Goal: Task Accomplishment & Management: Manage account settings

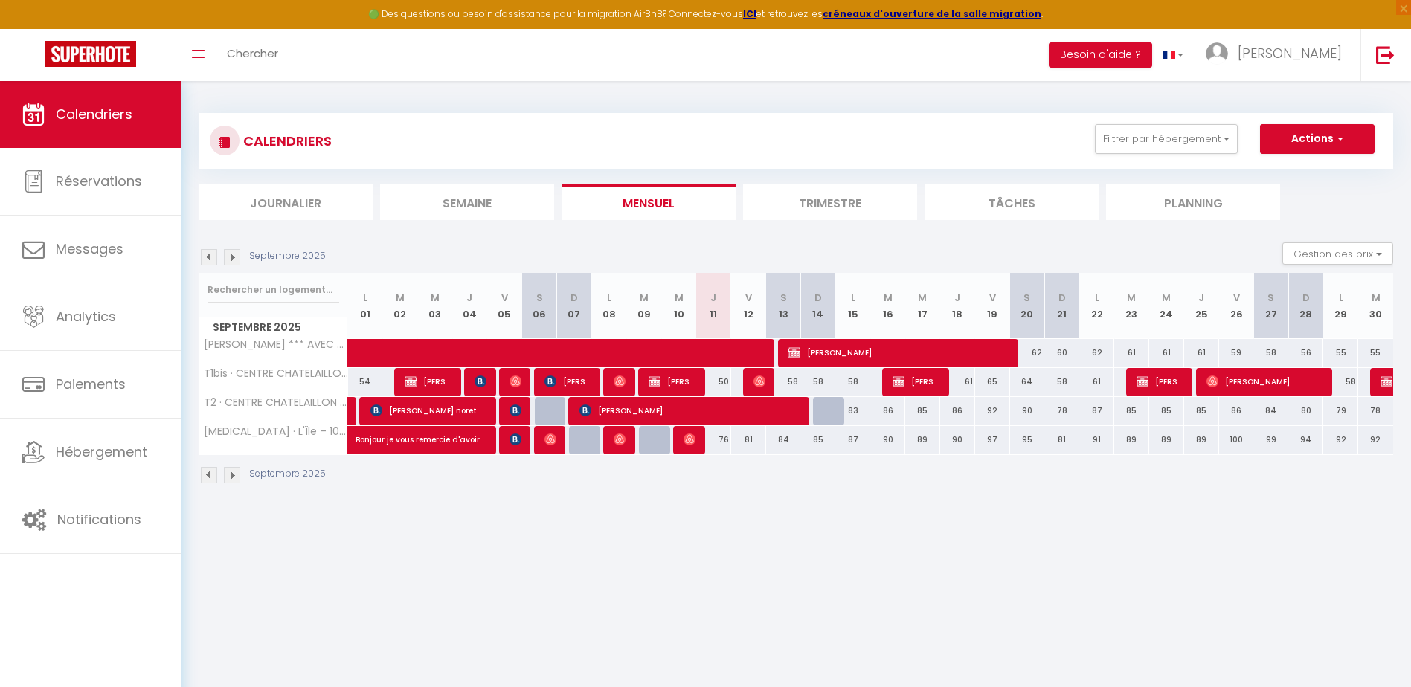
click at [206, 258] on img at bounding box center [209, 257] width 16 height 16
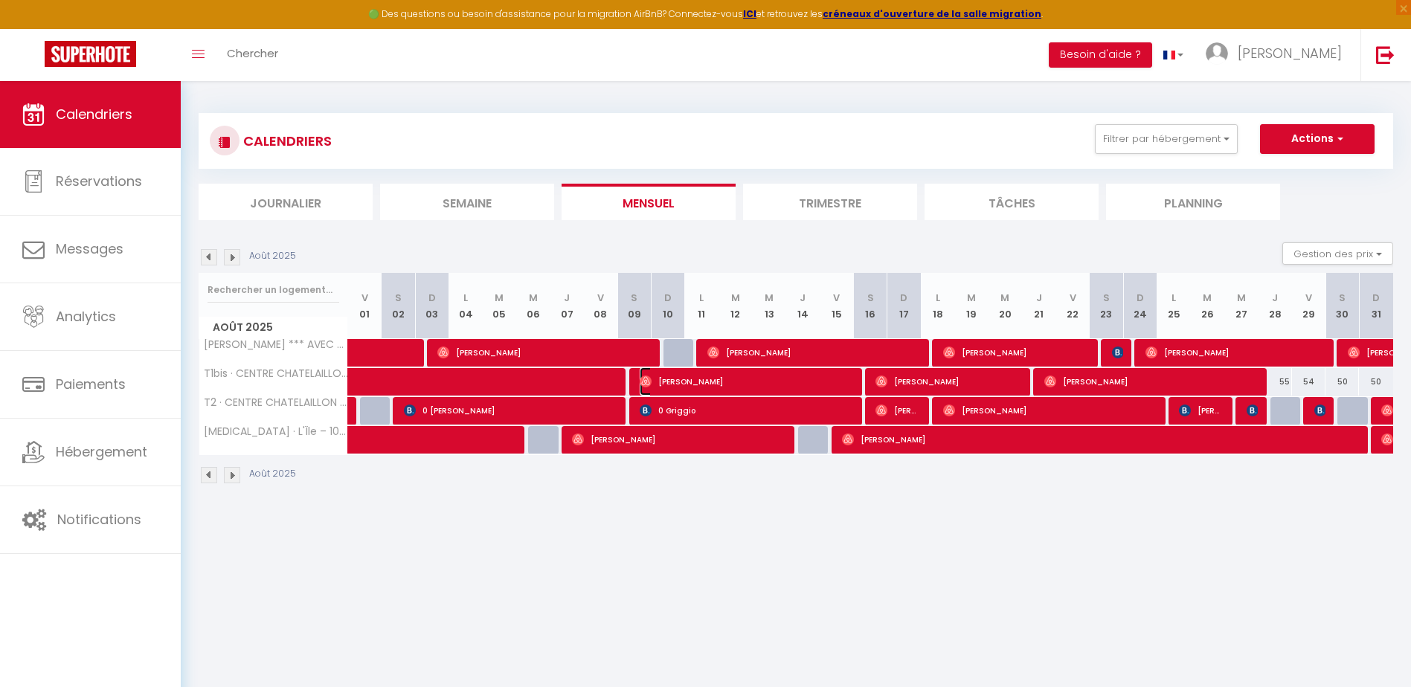
click at [725, 388] on span "Michael Magny" at bounding box center [746, 381] width 212 height 28
select select "OK"
select select "1"
select select "0"
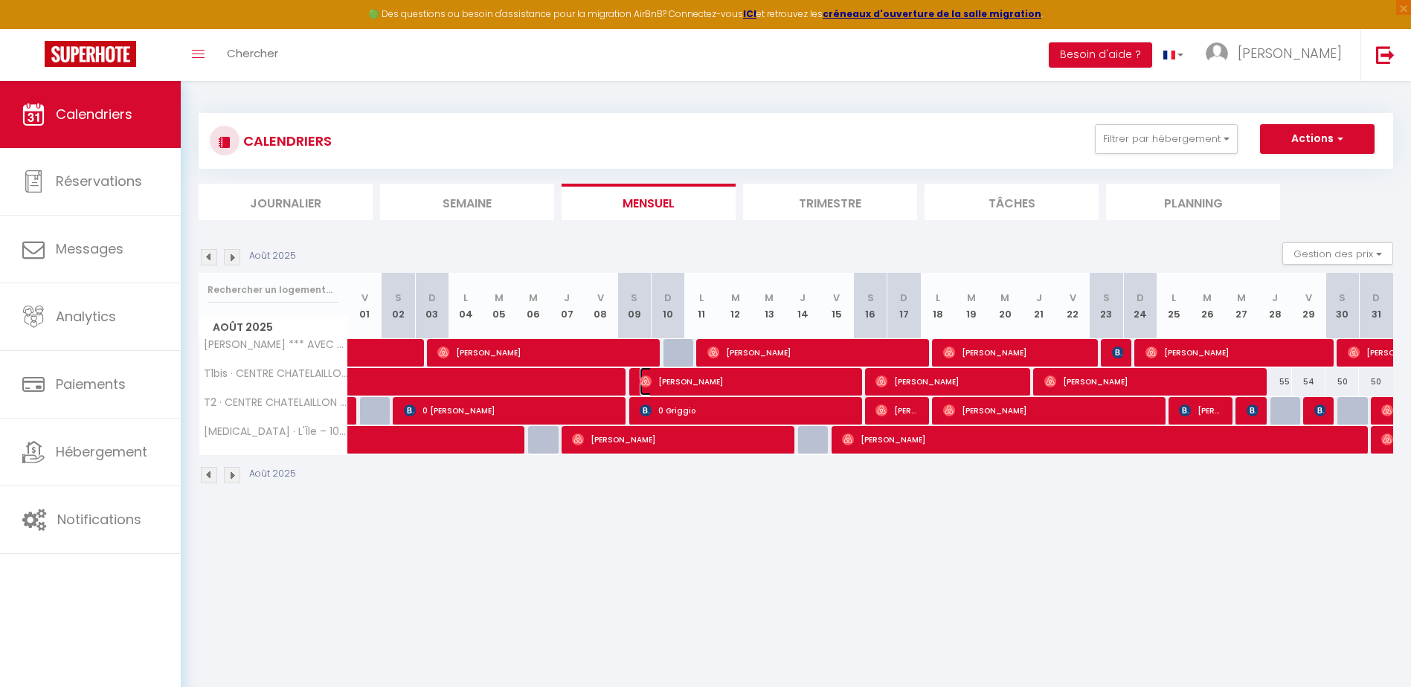
select select "1"
select select
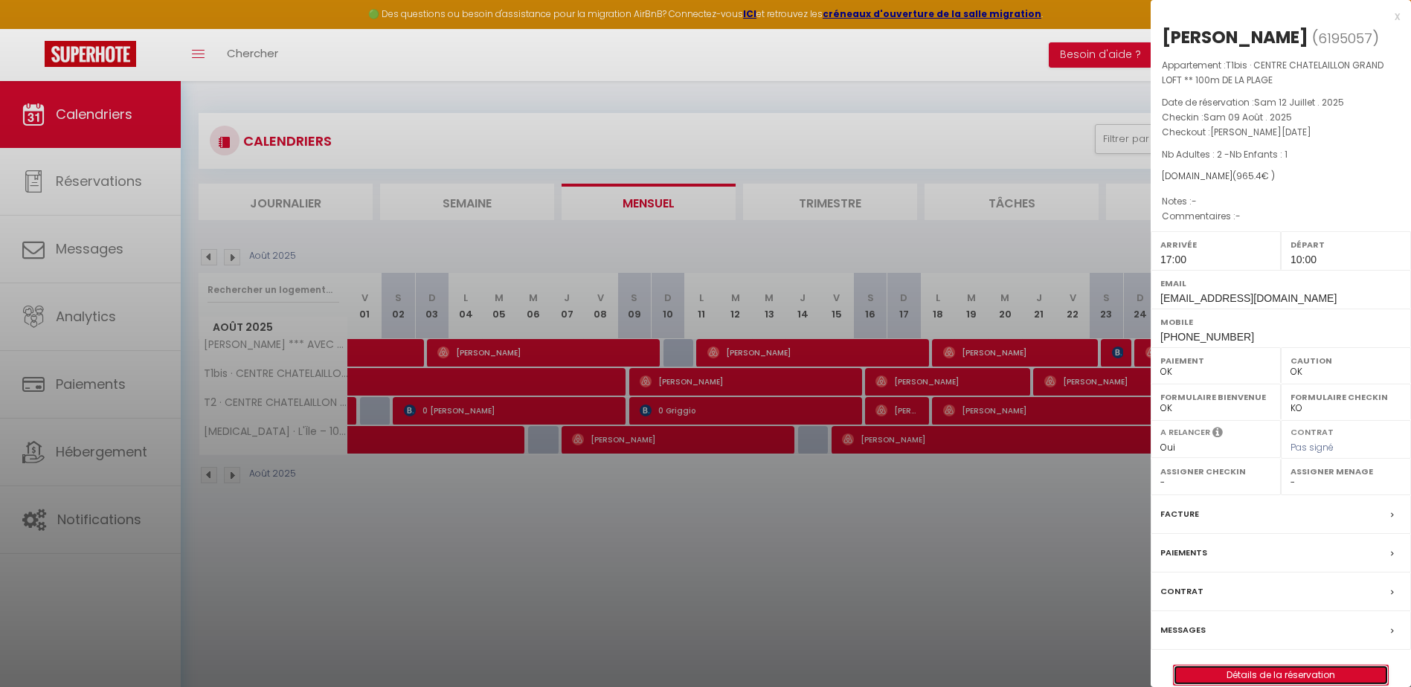
click at [1264, 676] on link "Détails de la réservation" at bounding box center [1281, 675] width 214 height 19
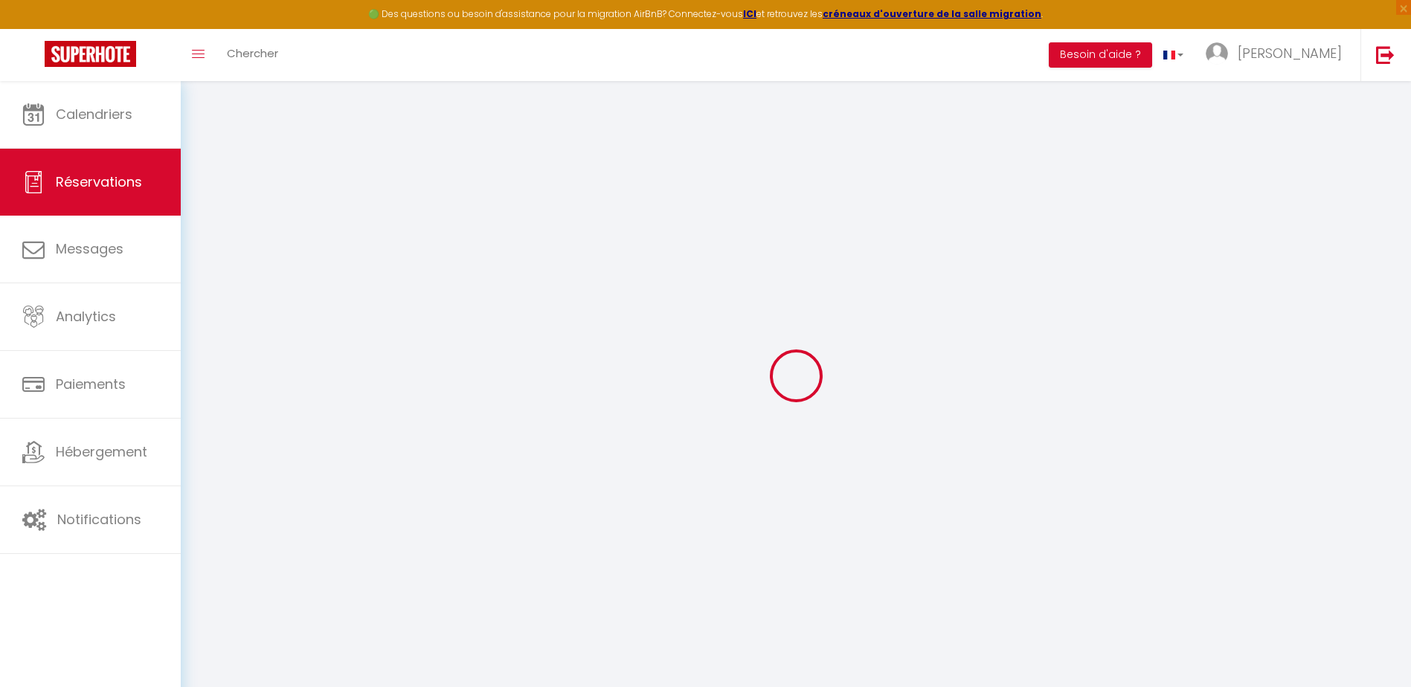
type input "Michael"
type input "Magny"
type input "nauskfxdxfiobizbq45m4fcdlczt@reply.superhote.com"
type input "lers27@hotmail.fr"
type input "+33616694838"
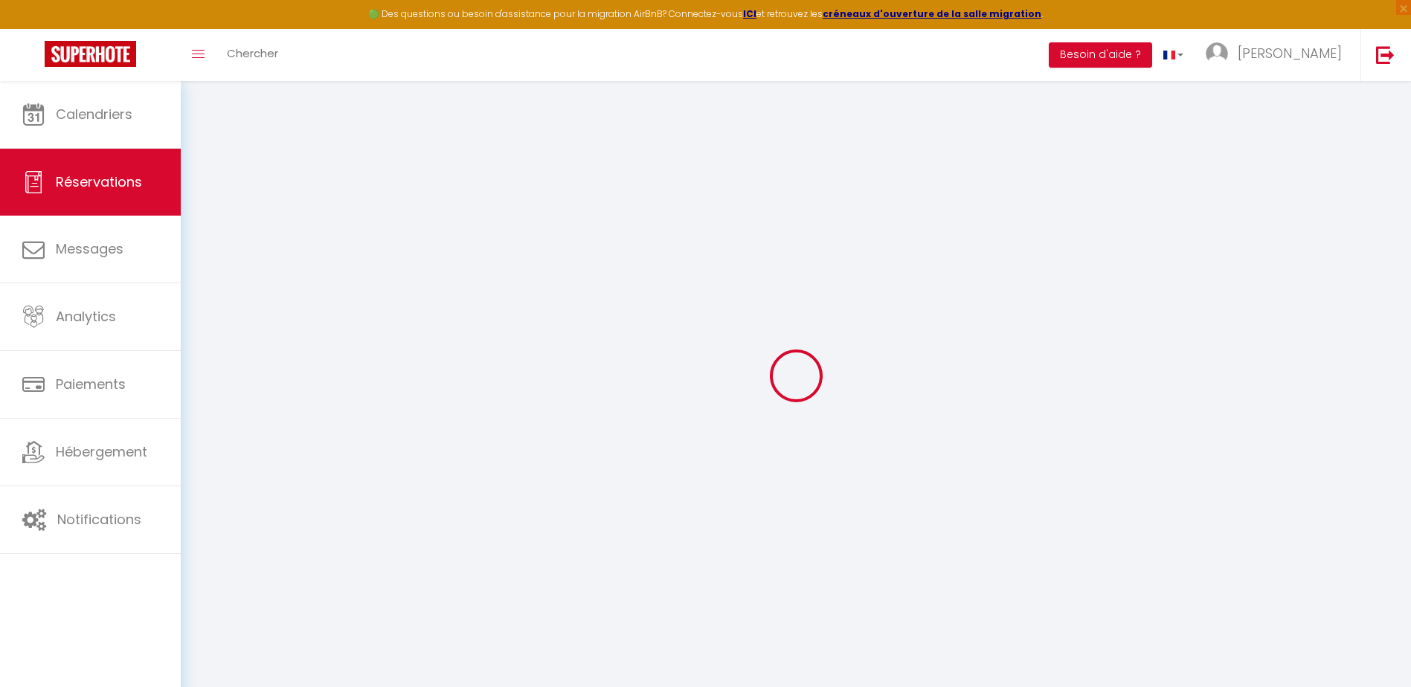
type input "+33616694838"
select select
type input "171"
select select "60769"
select select "1"
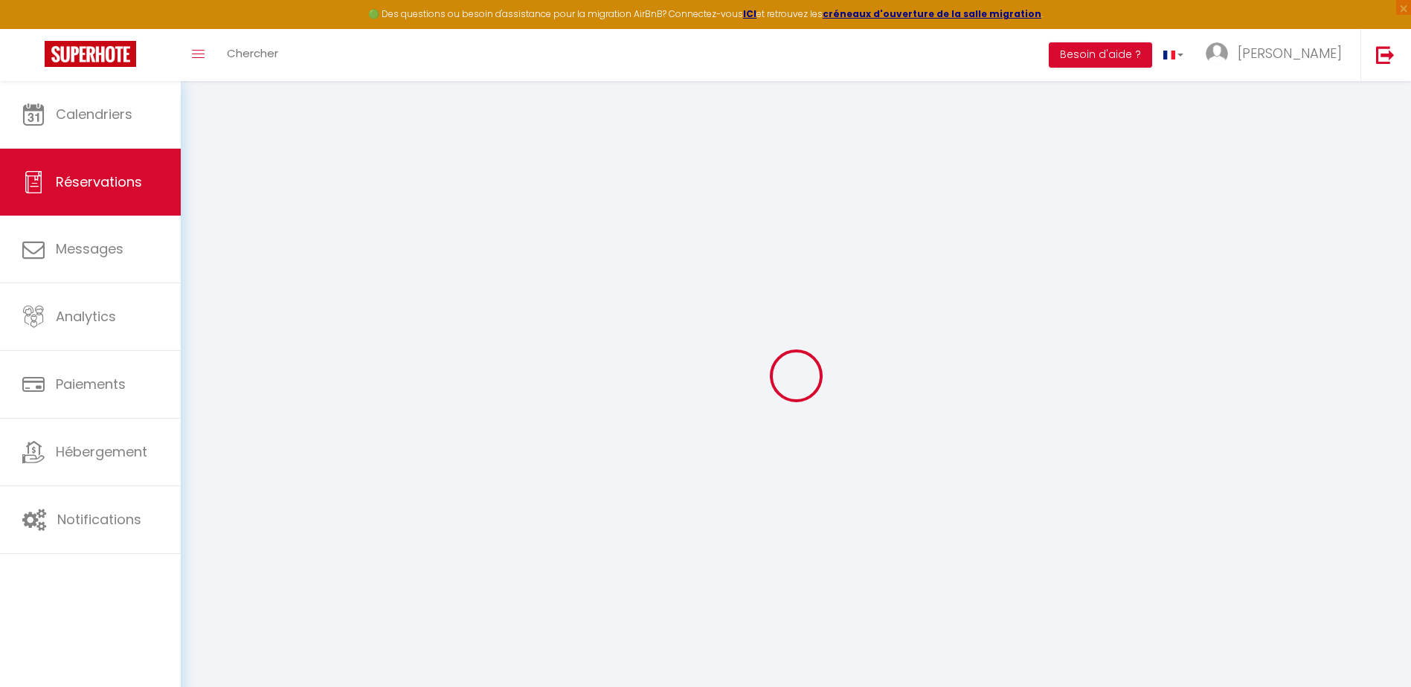
select select
type input "2"
type input "1"
select select "12"
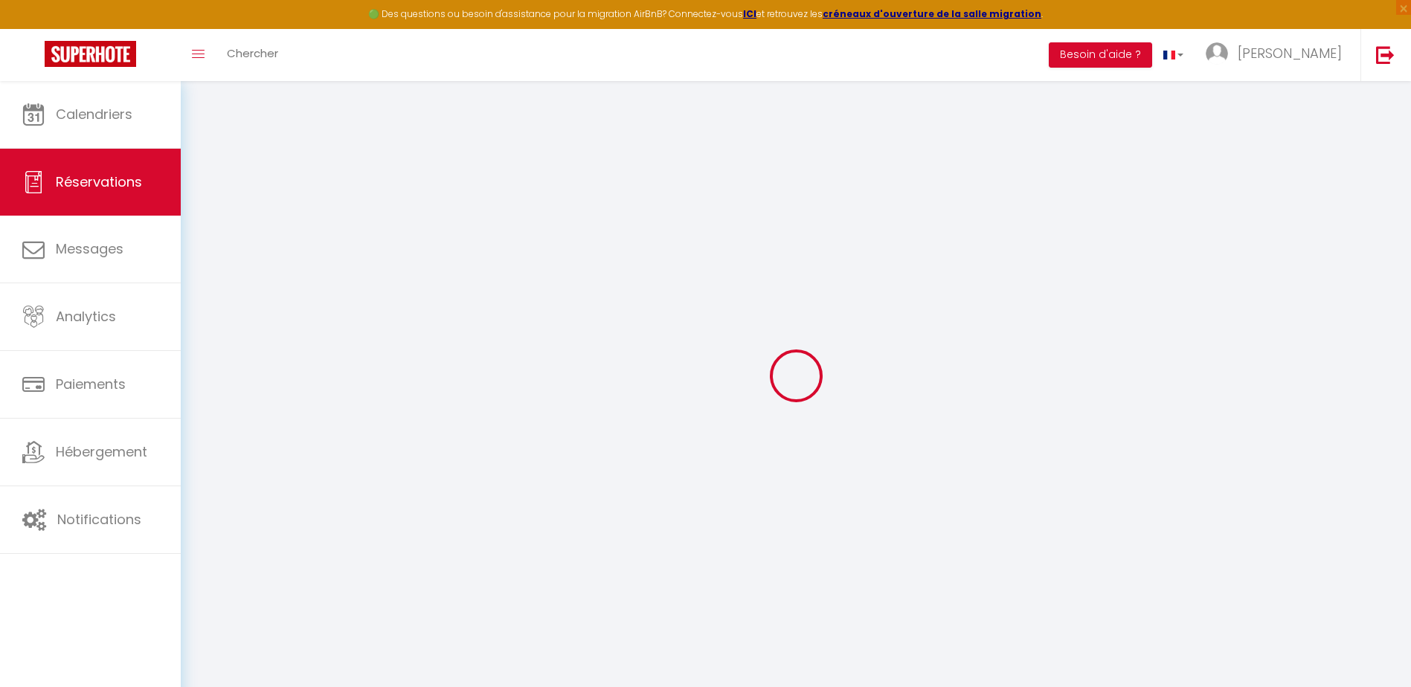
select select
type input "950"
checkbox input "false"
type input "0"
select select "1"
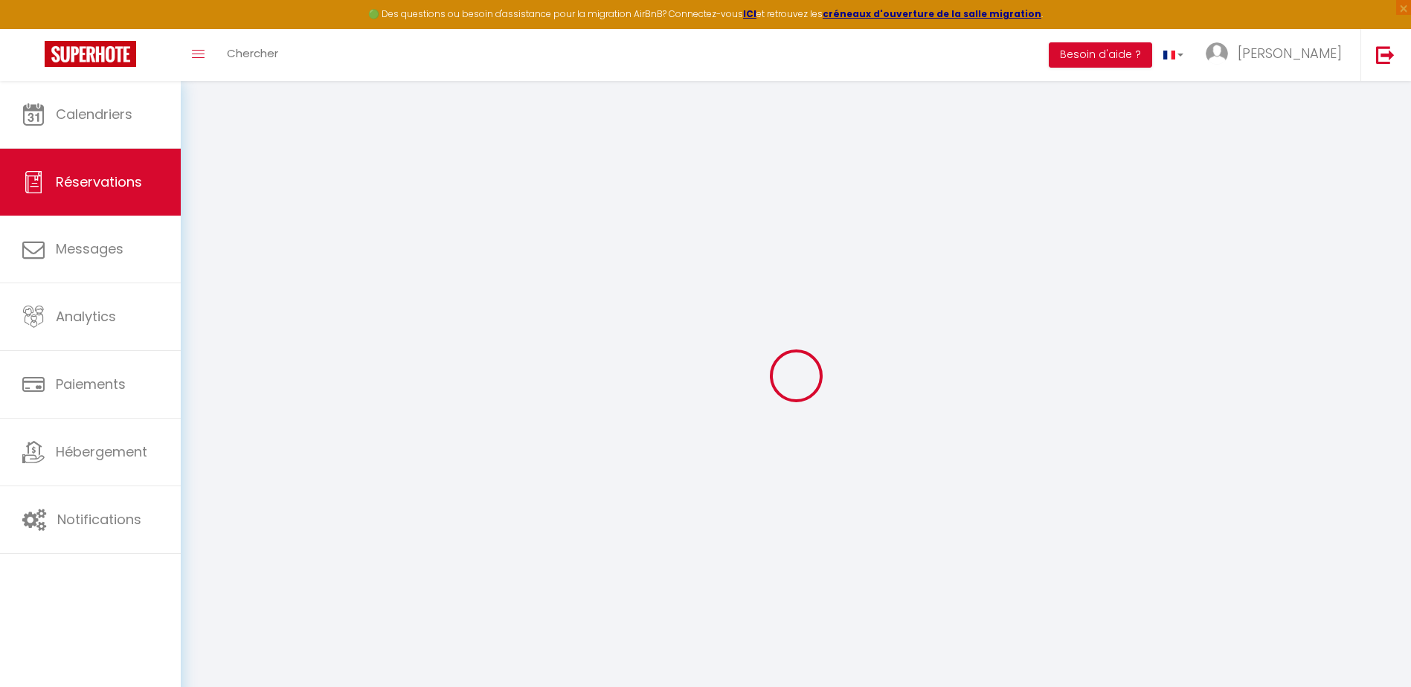
type input "0"
select select
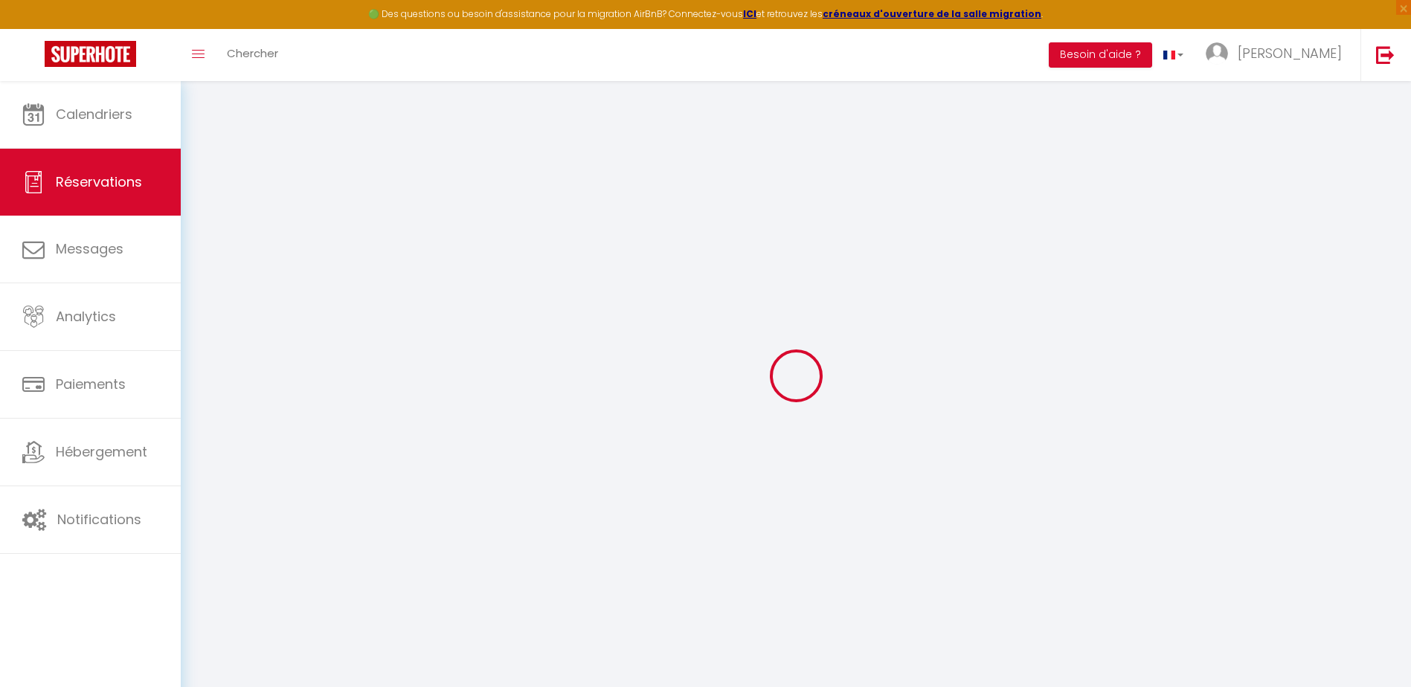
select select
select select "15"
checkbox input "false"
select select
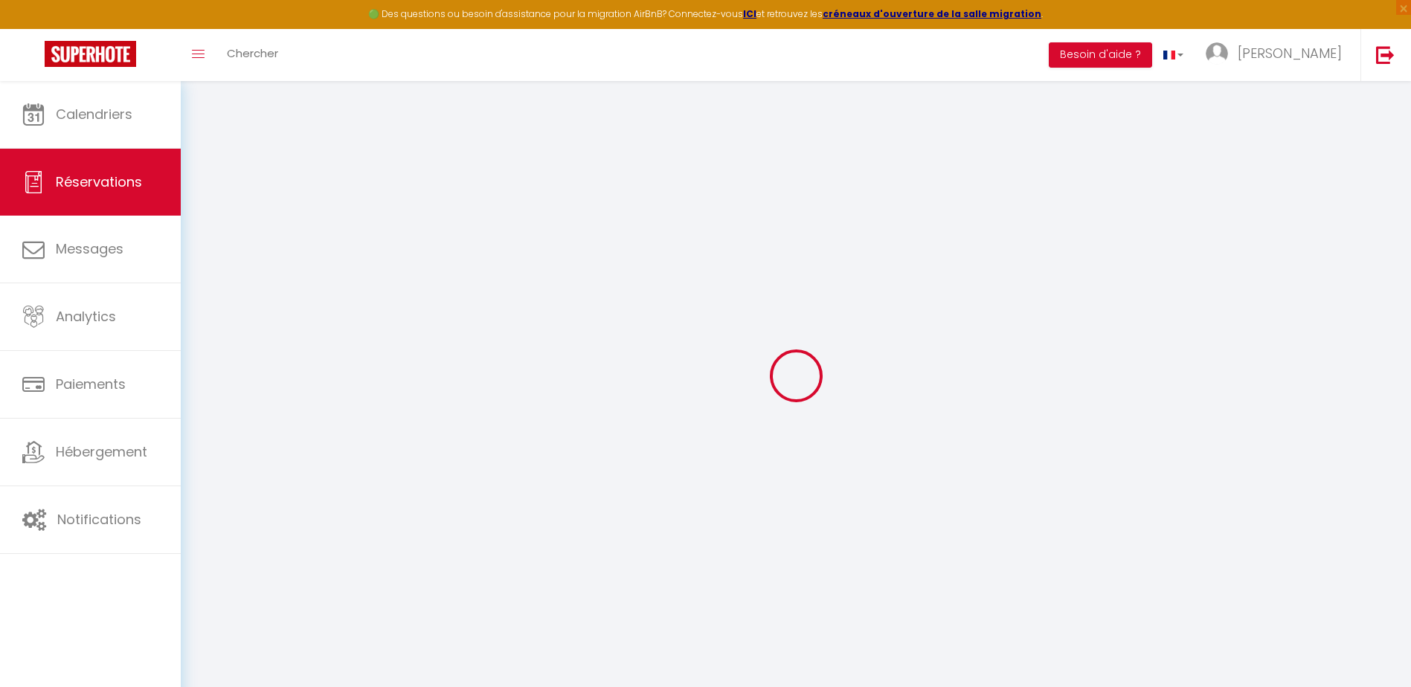
select select
checkbox input "false"
select select
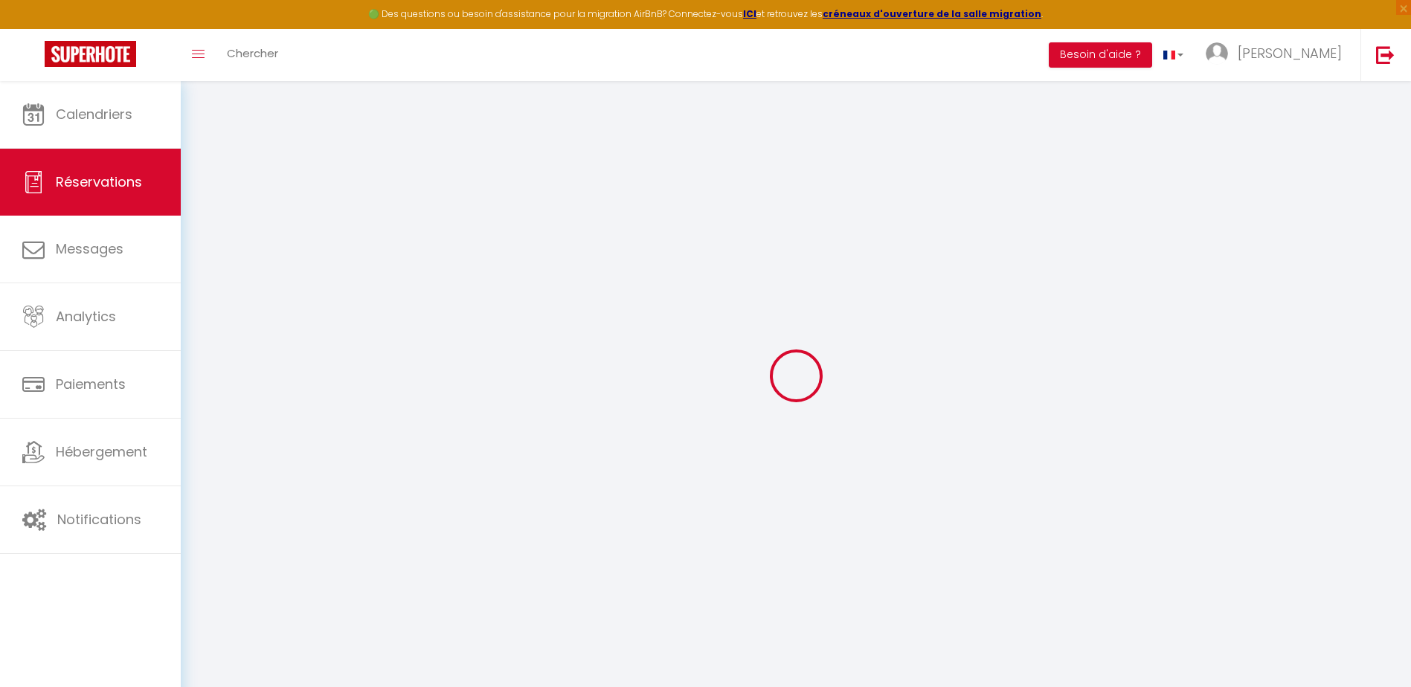
checkbox input "false"
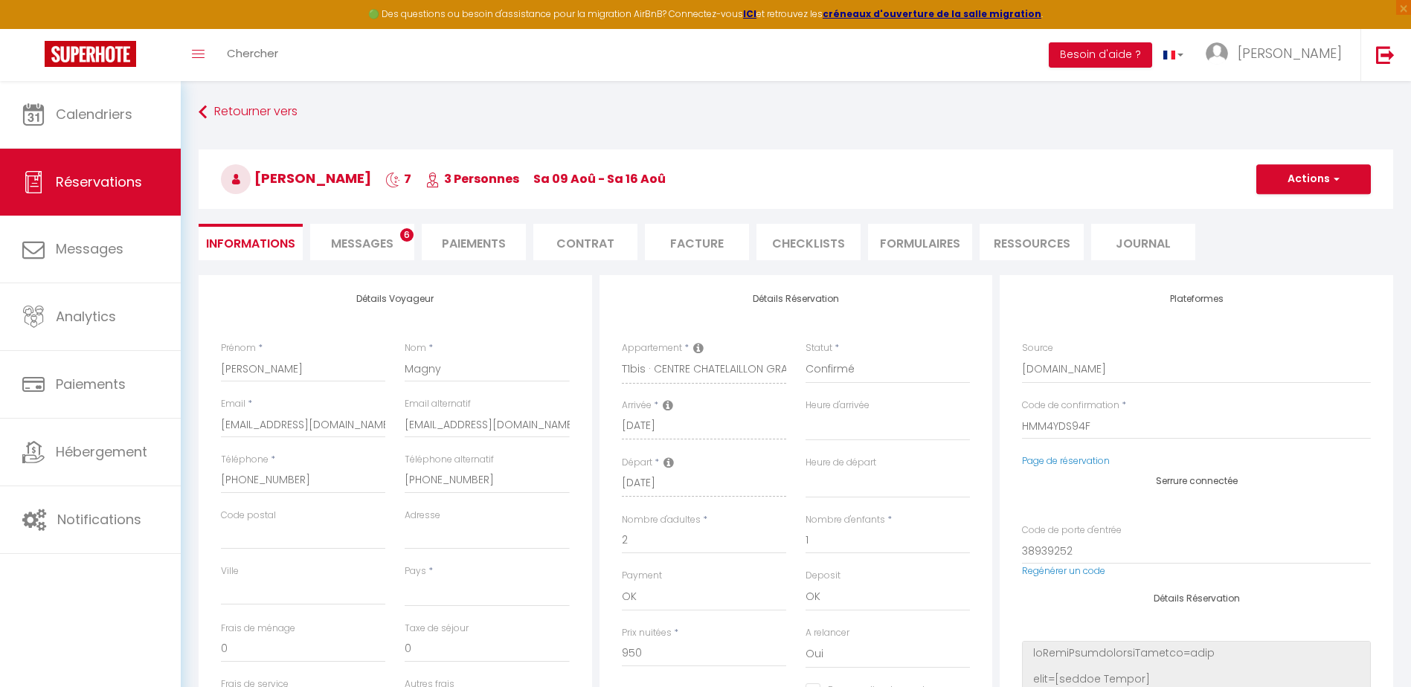
select select
type input "15.4"
select select
checkbox input "false"
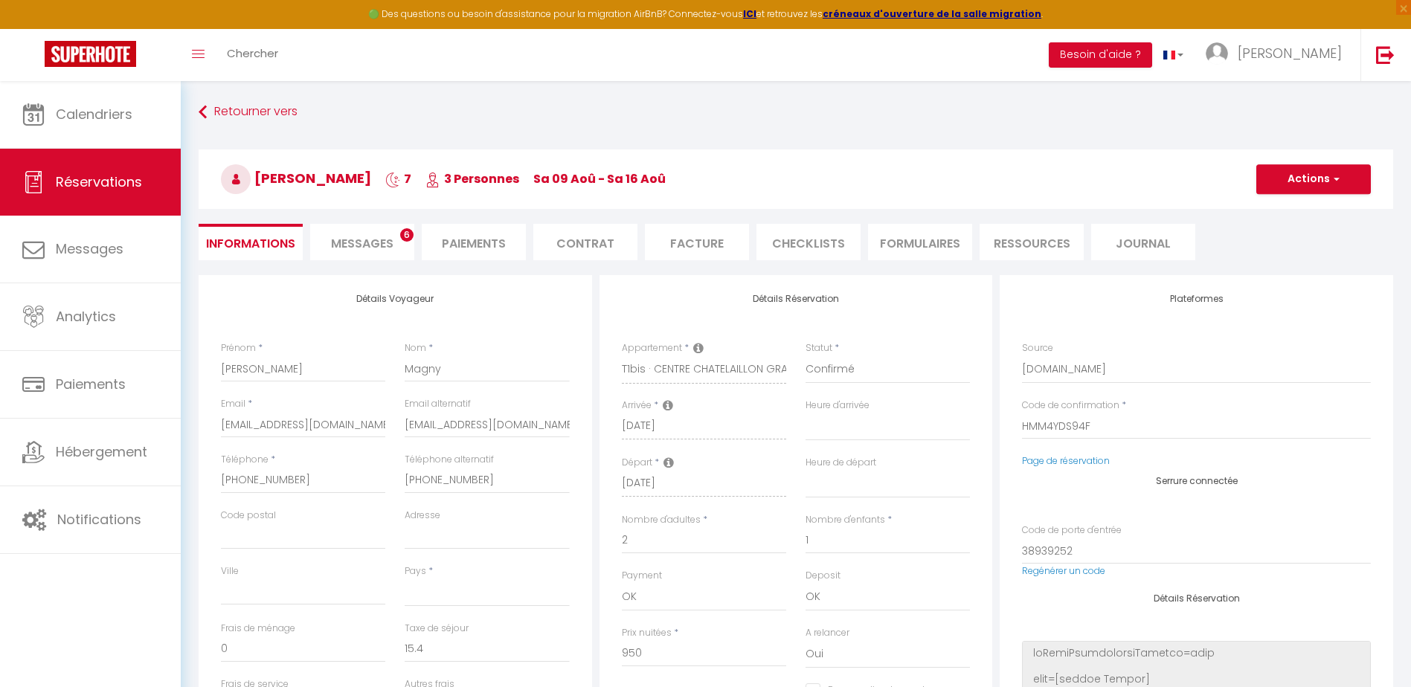
select select
checkbox input "false"
select select "17:00"
select select "10:00"
click at [712, 242] on li "Facture" at bounding box center [697, 242] width 104 height 36
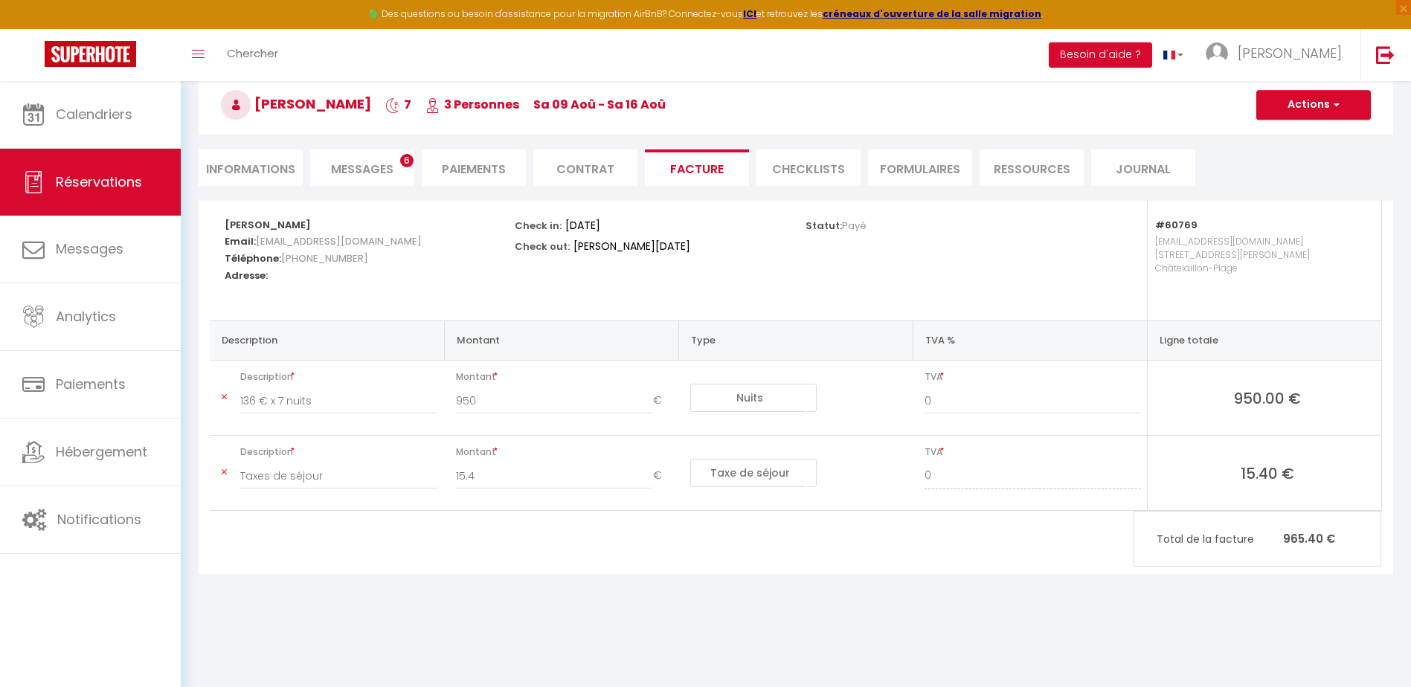
scroll to position [81, 0]
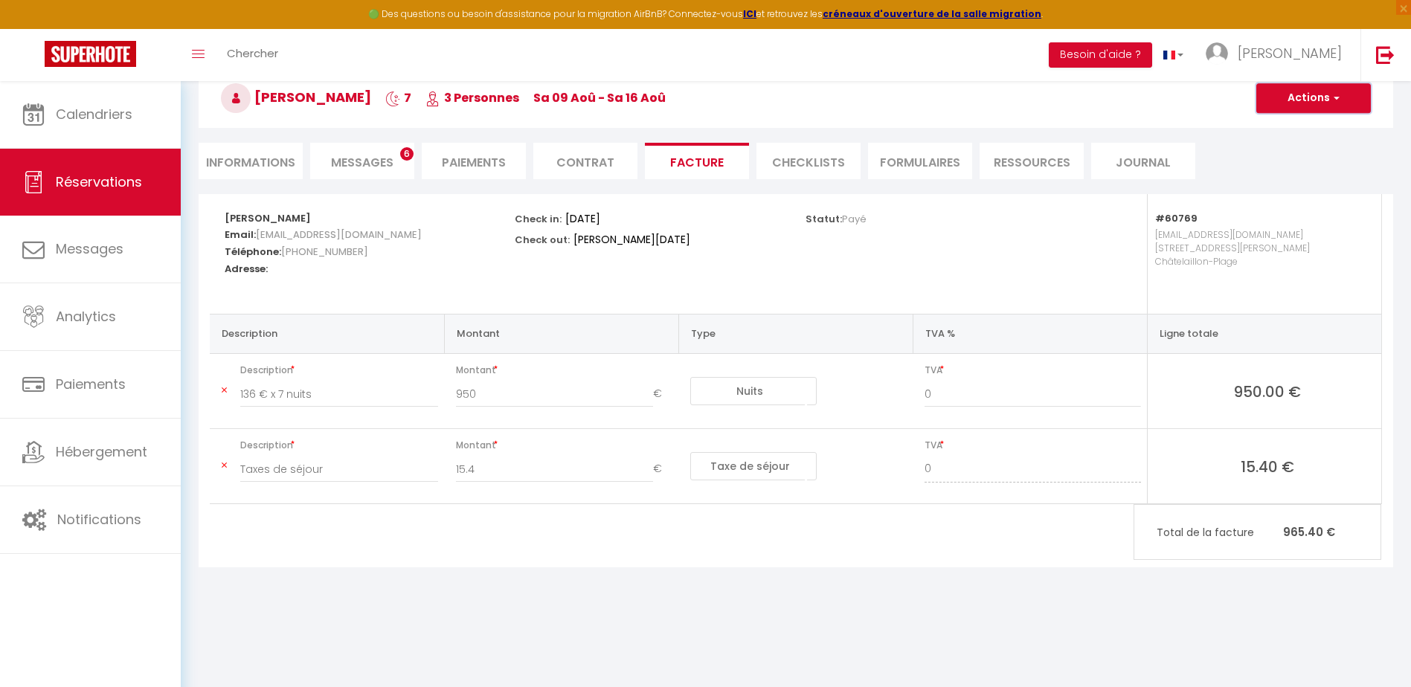
click at [1343, 98] on button "Actions" at bounding box center [1313, 98] width 115 height 30
click at [1292, 149] on link "Aperçu et éditer" at bounding box center [1302, 150] width 125 height 19
click at [274, 164] on li "Informations" at bounding box center [251, 161] width 104 height 36
select select
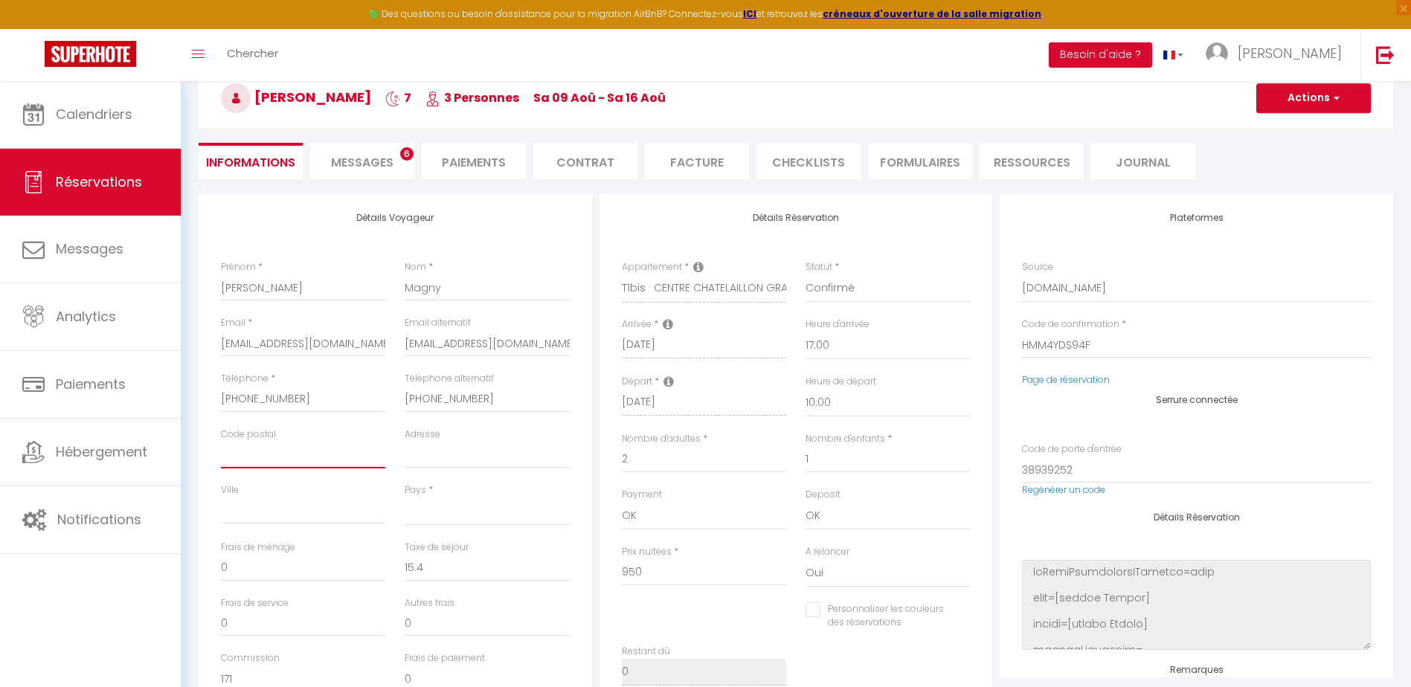
click at [257, 457] on input "Code postal" at bounding box center [303, 455] width 164 height 27
paste input "Mme DEFEVER Sophie"
type input "Mme DEFEVER Sophie"
select select
checkbox input "false"
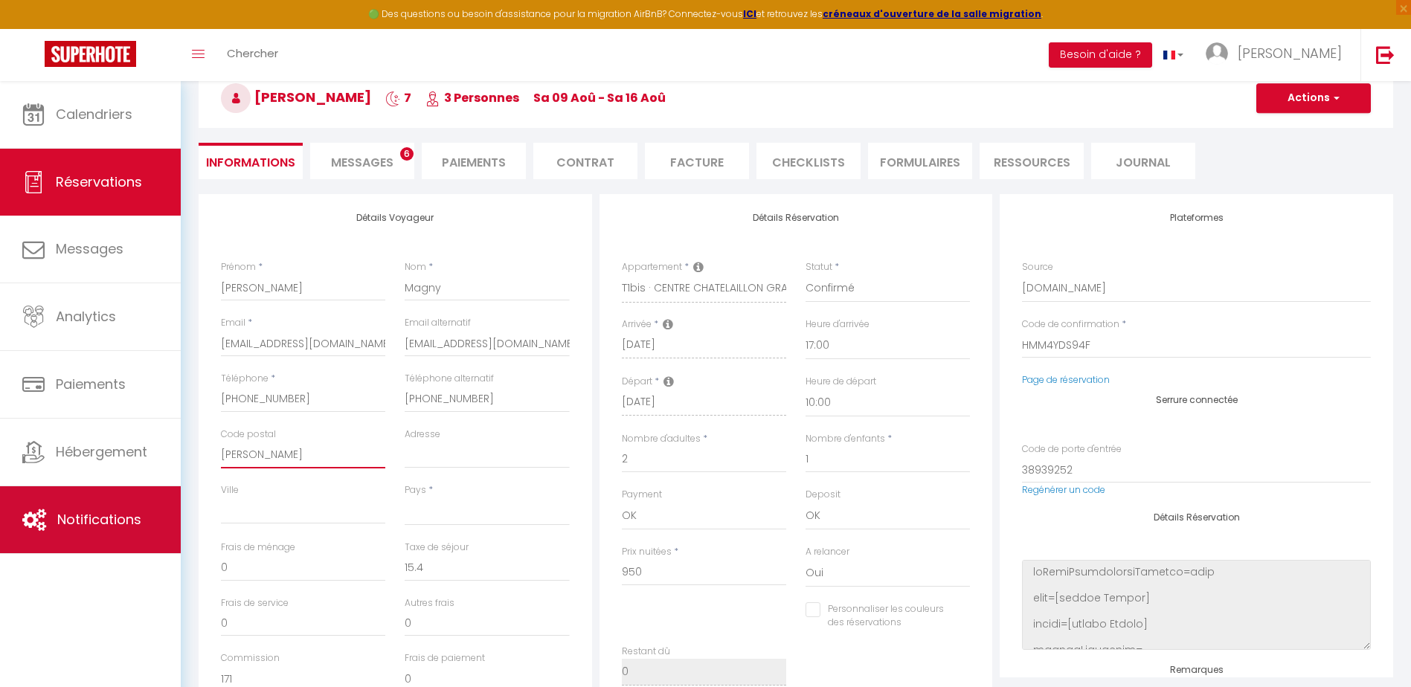
type input "Mme DEFEVER Sophie"
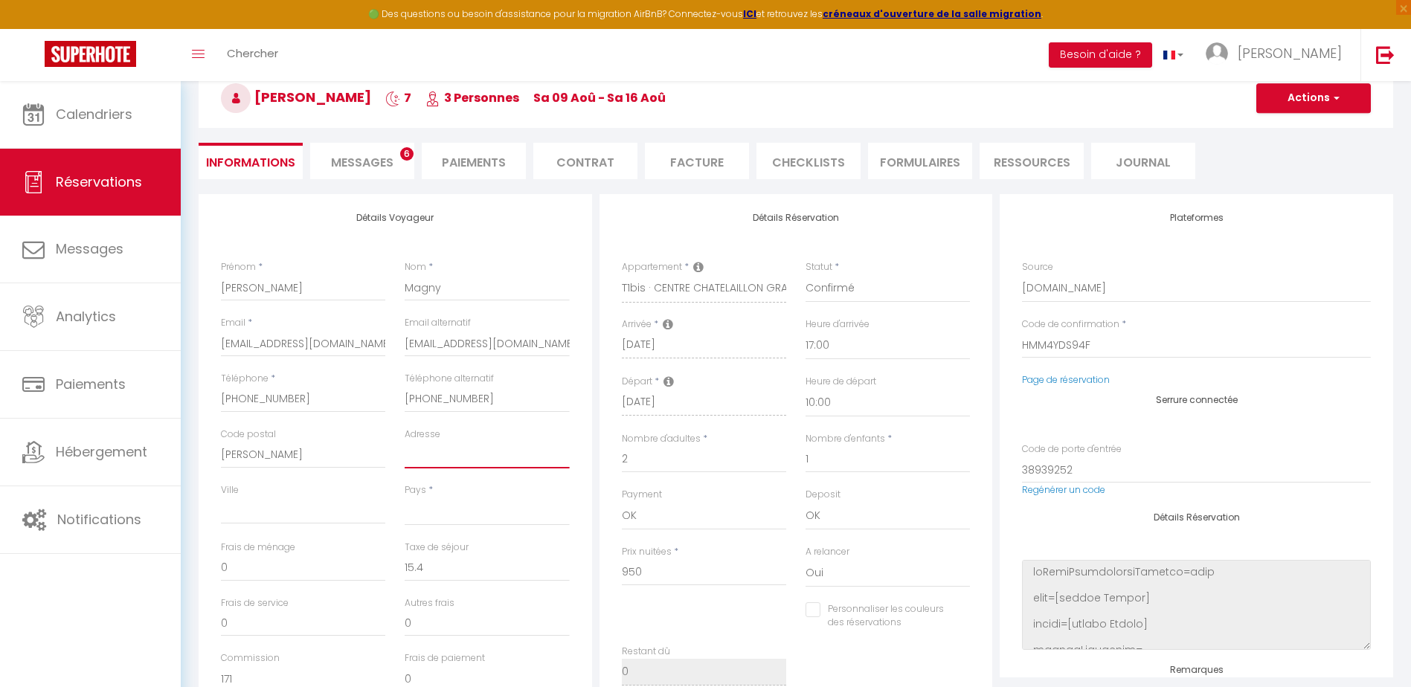
click at [452, 459] on input "Adresse" at bounding box center [487, 455] width 164 height 27
paste input "Monsieur MAGNY michael"
type input "Monsieur MAGNY michael"
select select
checkbox input "false"
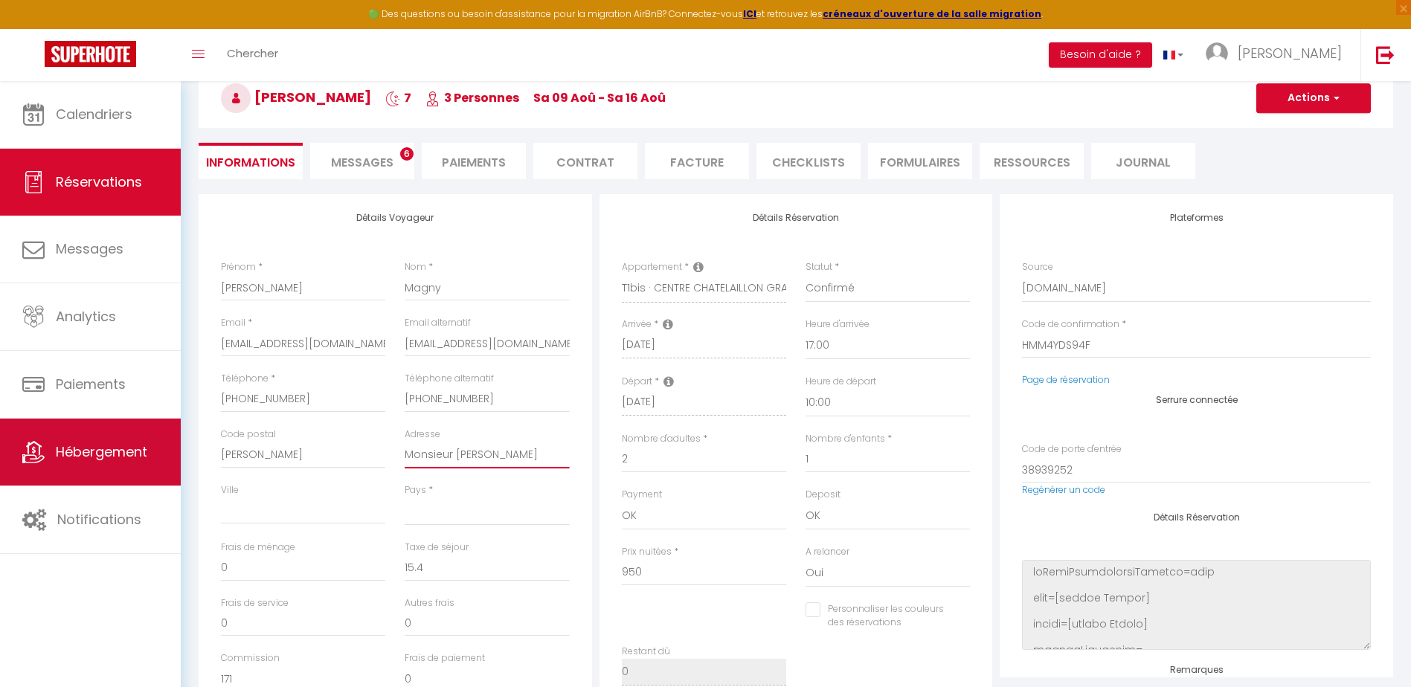
type input "Monsieur MAGNY michael"
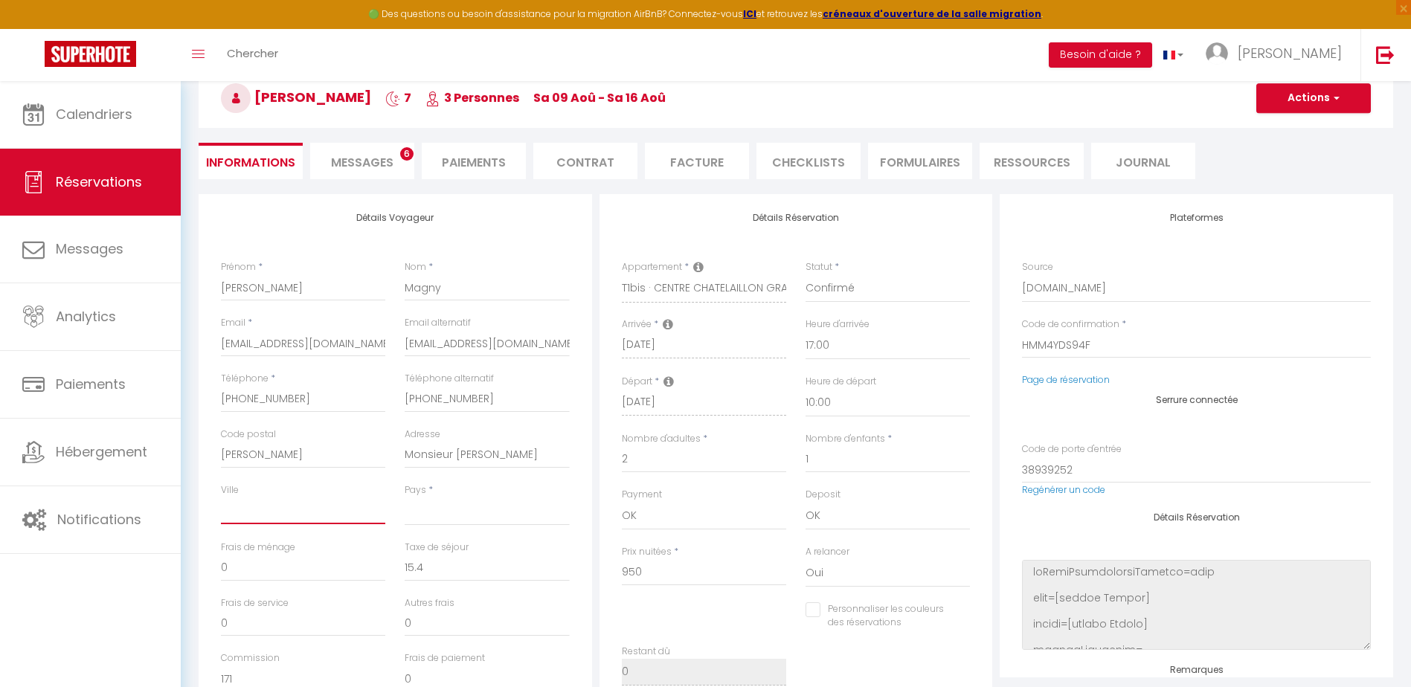
click at [280, 513] on input "Ville" at bounding box center [303, 511] width 164 height 27
paste input "MAGNY aaron"
type input "MAGNY aaron"
select select
checkbox input "false"
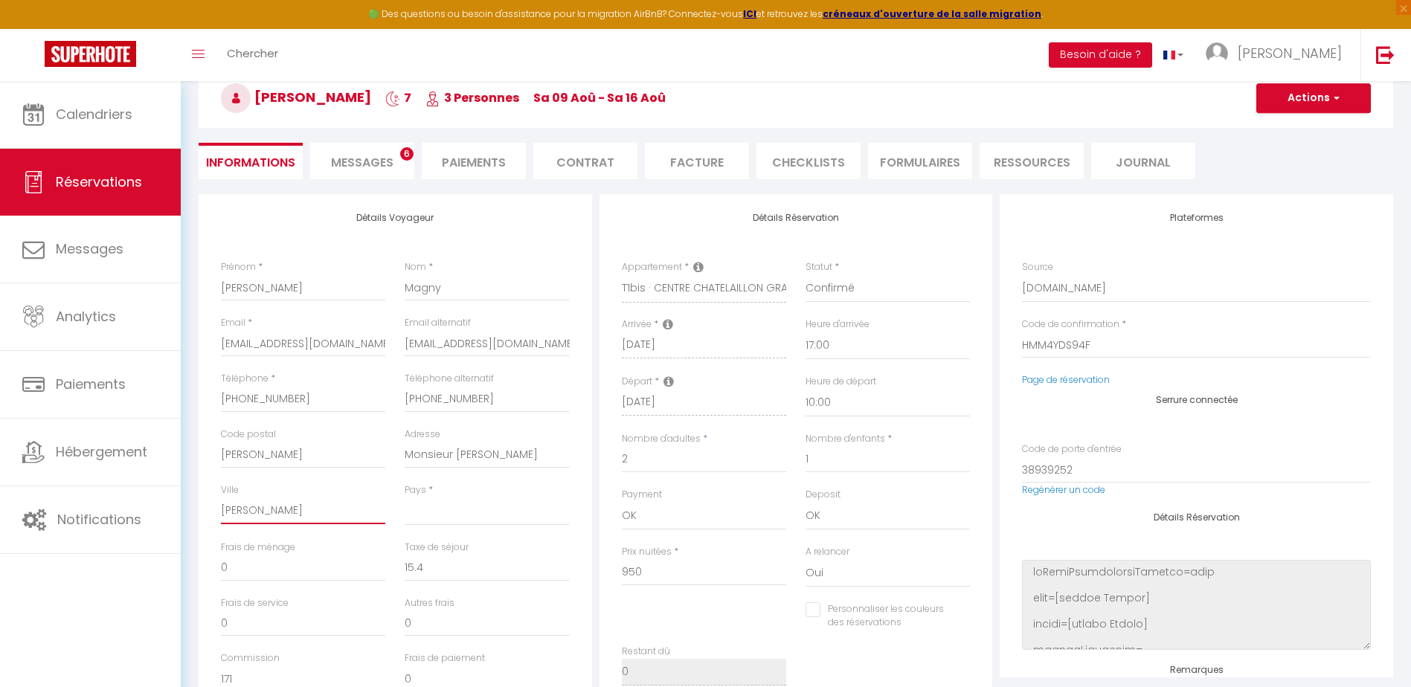
type input "MAGNY aaron"
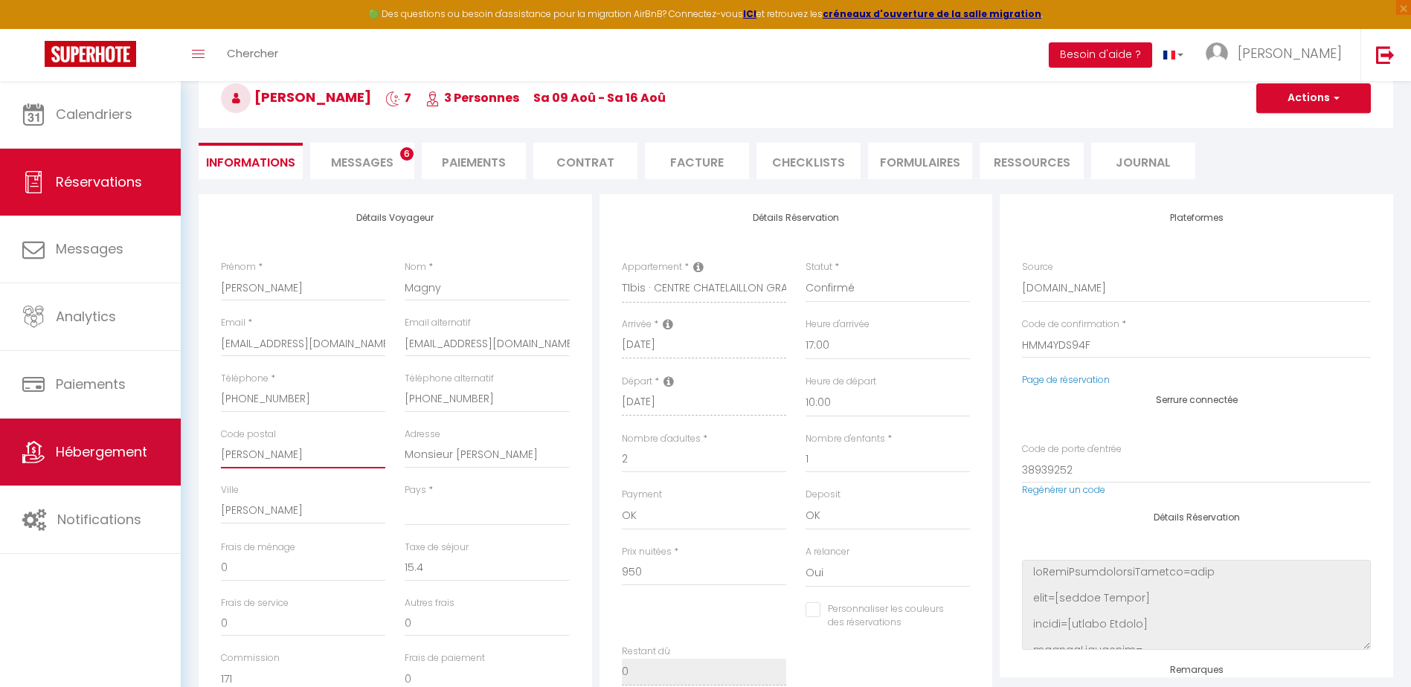
drag, startPoint x: 250, startPoint y: 456, endPoint x: 169, endPoint y: 454, distance: 81.1
click at [169, 454] on div "🟢 Des questions ou besoin d'assistance pour la migration AirBnB? Connectez-vous…" at bounding box center [705, 516] width 1411 height 1032
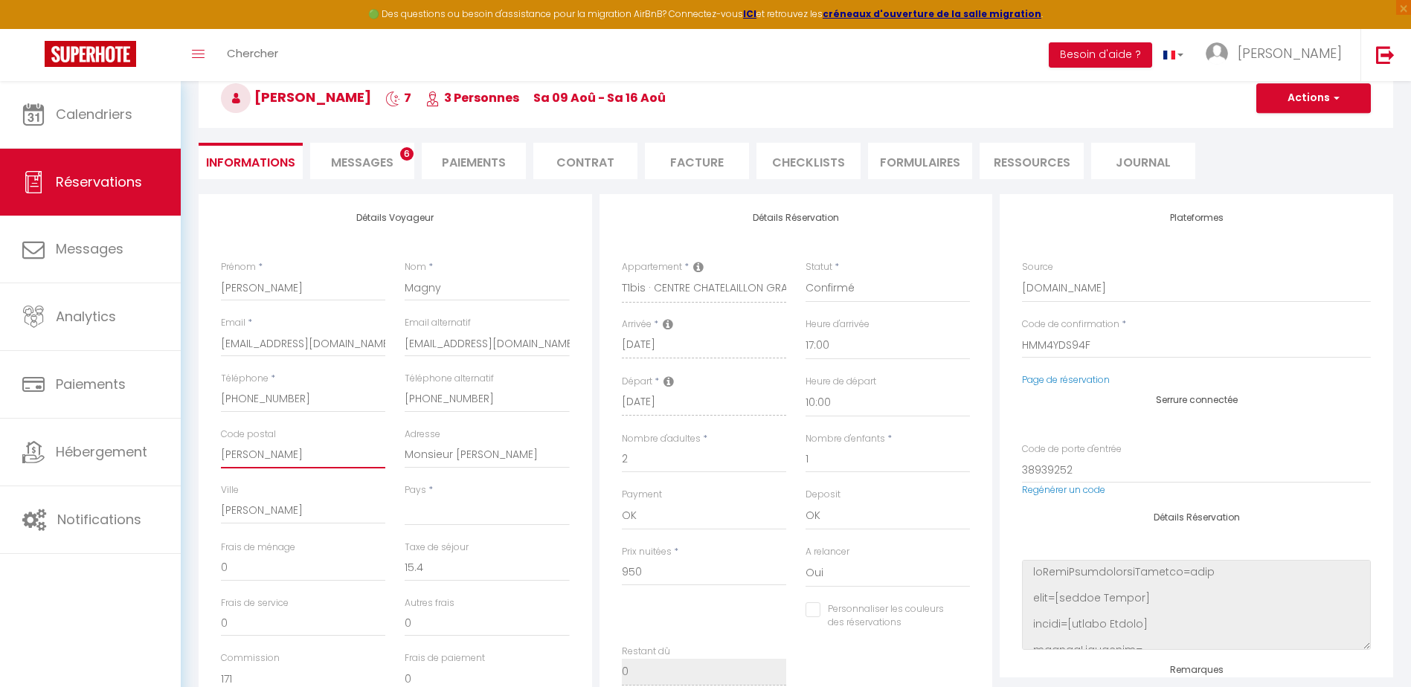
type input "DEFEVER Sophie"
select select
checkbox input "false"
type input "DEFEVER Sophie"
drag, startPoint x: 452, startPoint y: 454, endPoint x: 366, endPoint y: 464, distance: 86.8
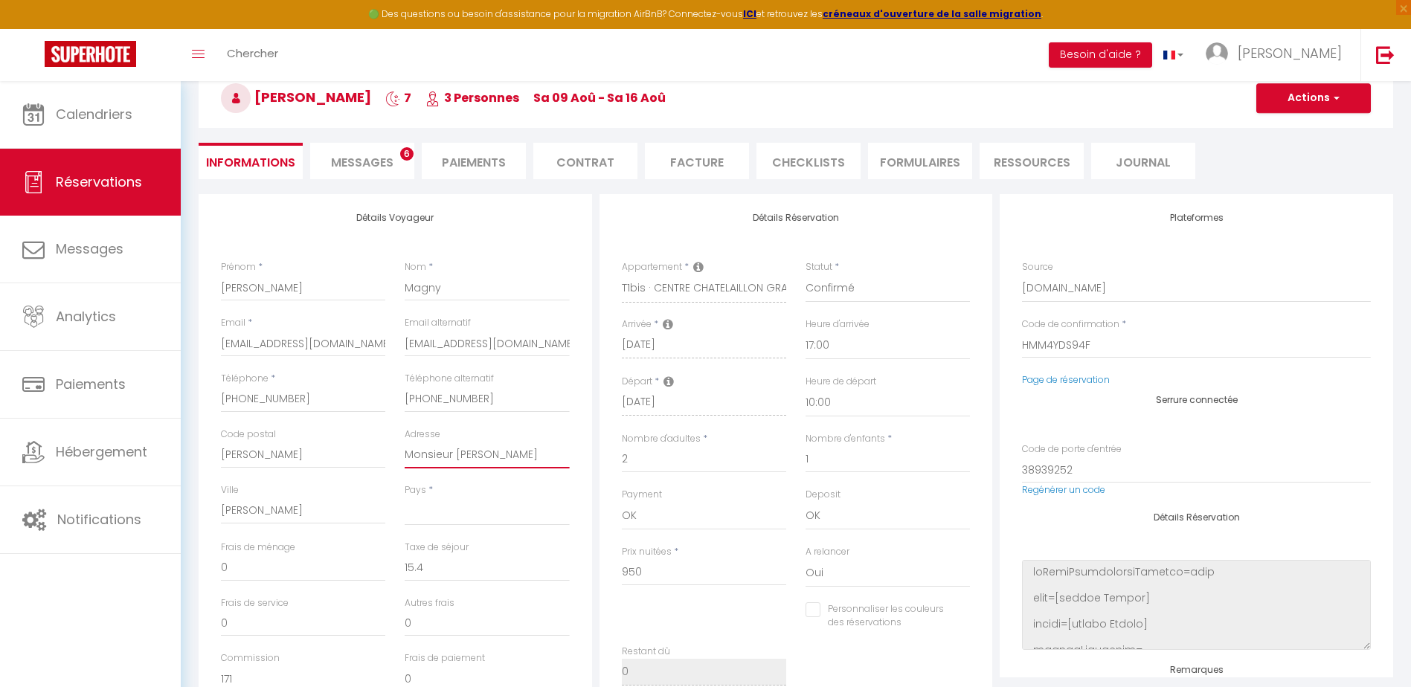
click at [367, 463] on div "Code postal DEFEVER Sophie Adresse Monsieur MAGNY michael" at bounding box center [395, 456] width 368 height 56
type input "MAGNY michael"
select select
checkbox input "false"
type input "MAGNY michael"
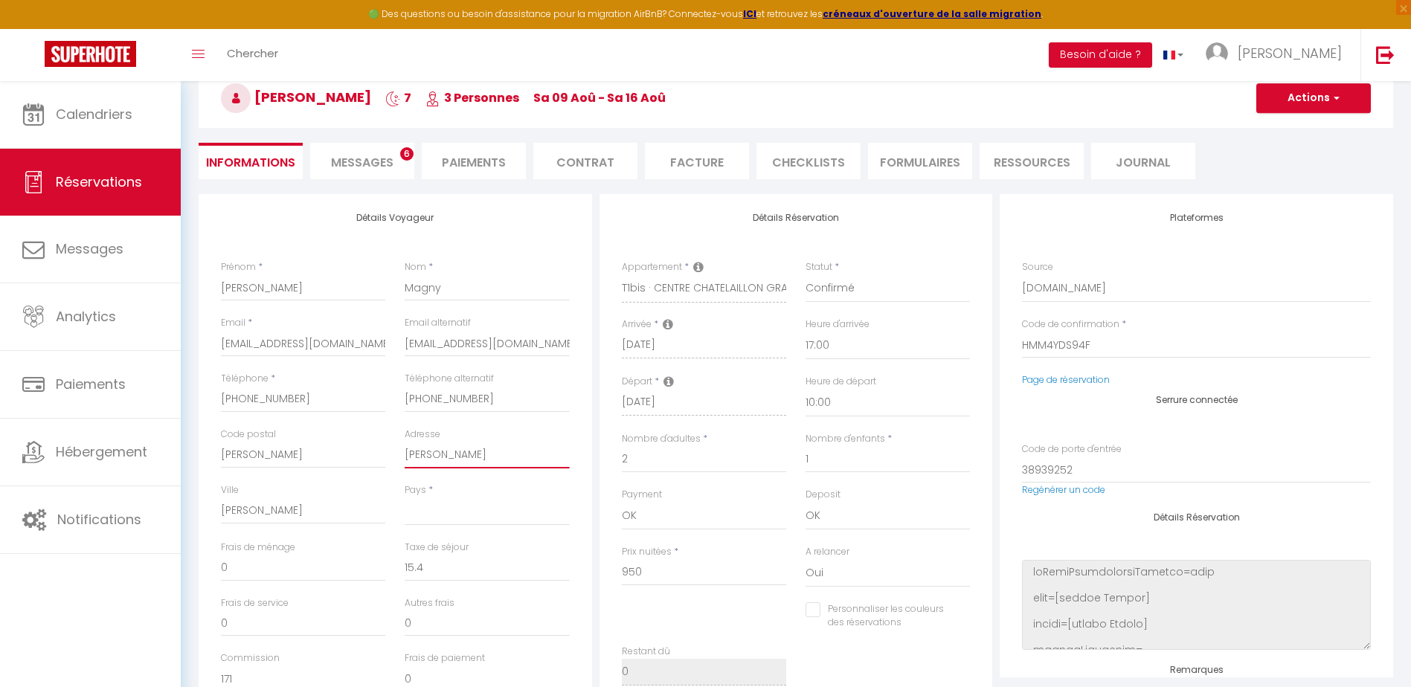
select select
checkbox input "false"
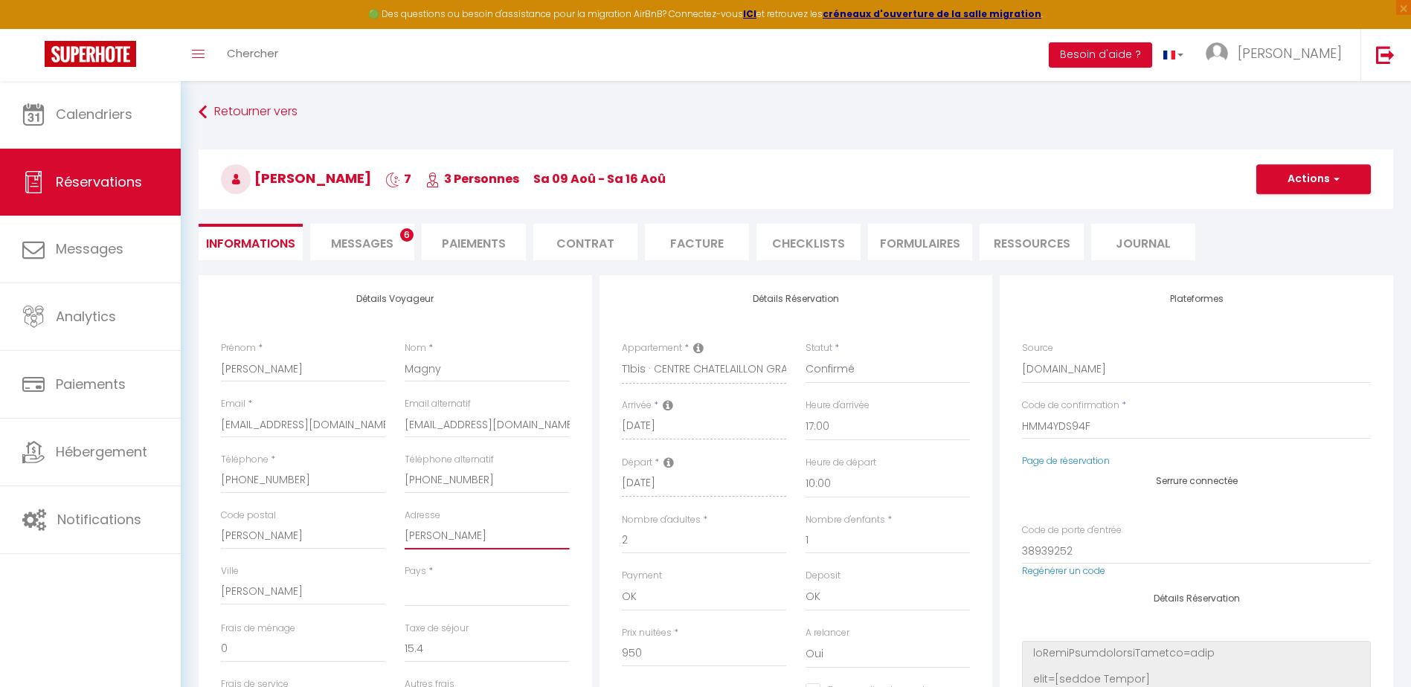
type input "MAGNY michael"
click at [1314, 176] on button "Actions" at bounding box center [1313, 179] width 115 height 30
click at [1294, 213] on link "Enregistrer" at bounding box center [1299, 211] width 118 height 19
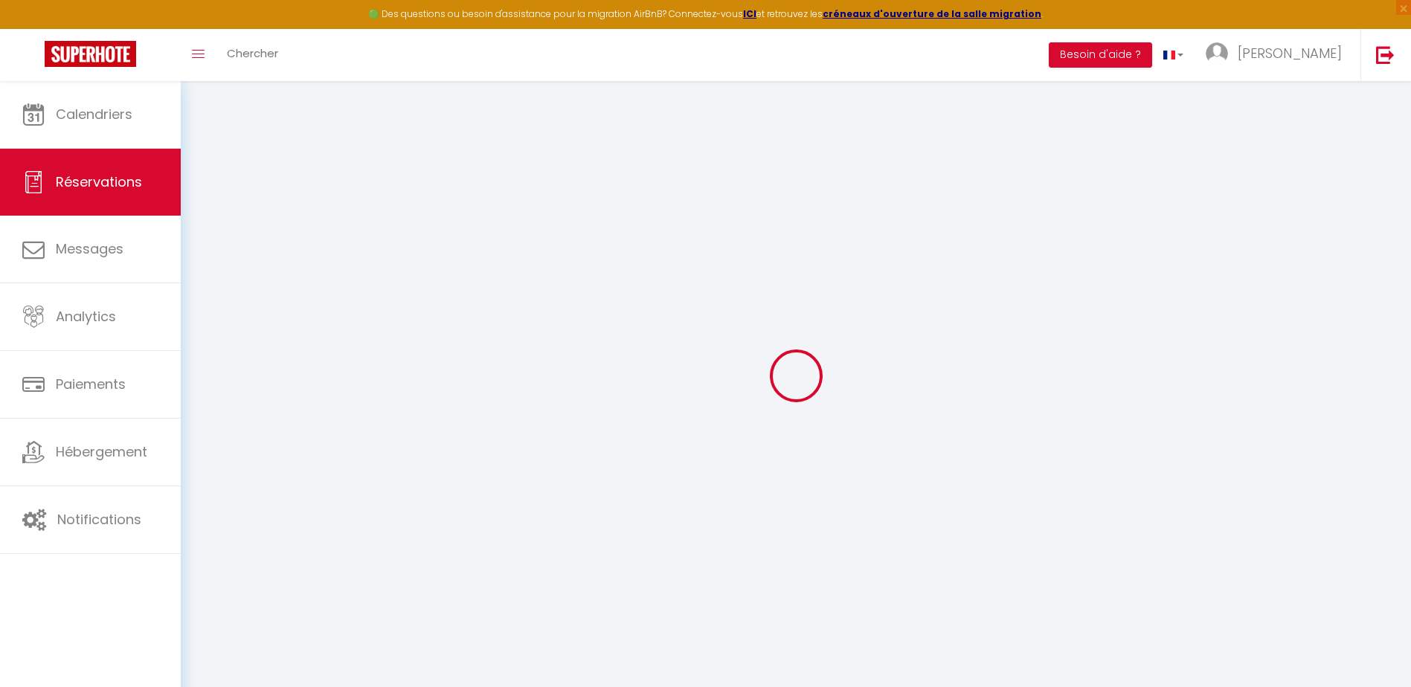
select select "not_cancelled"
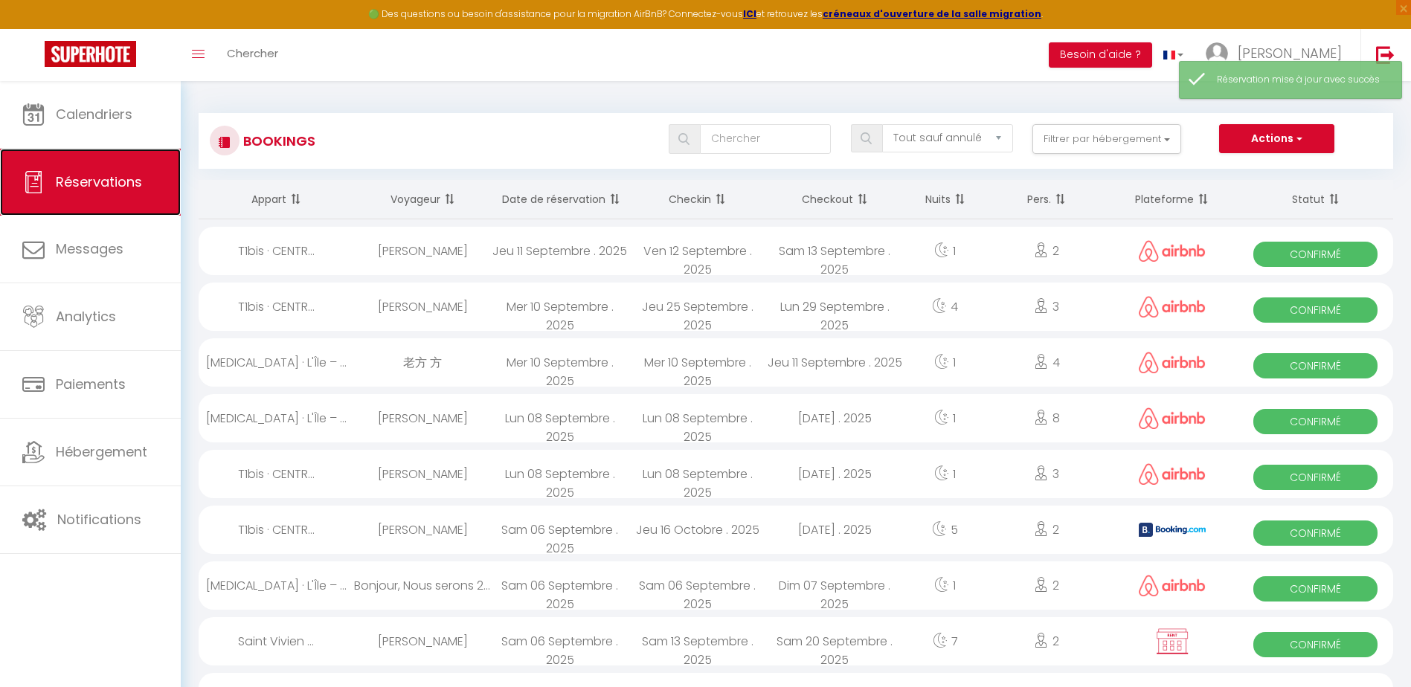
click at [100, 168] on link "Réservations" at bounding box center [90, 182] width 181 height 67
click at [100, 185] on span "Réservations" at bounding box center [99, 182] width 86 height 19
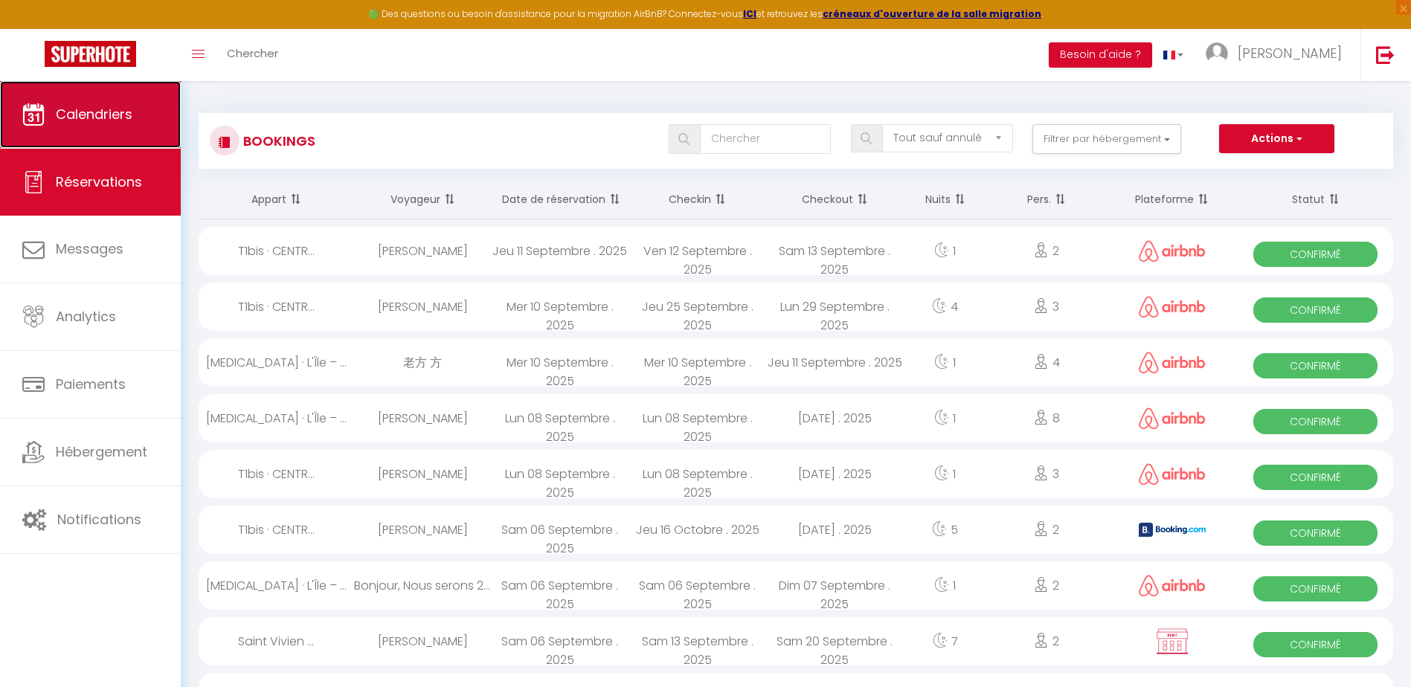
click at [120, 117] on span "Calendriers" at bounding box center [94, 114] width 77 height 19
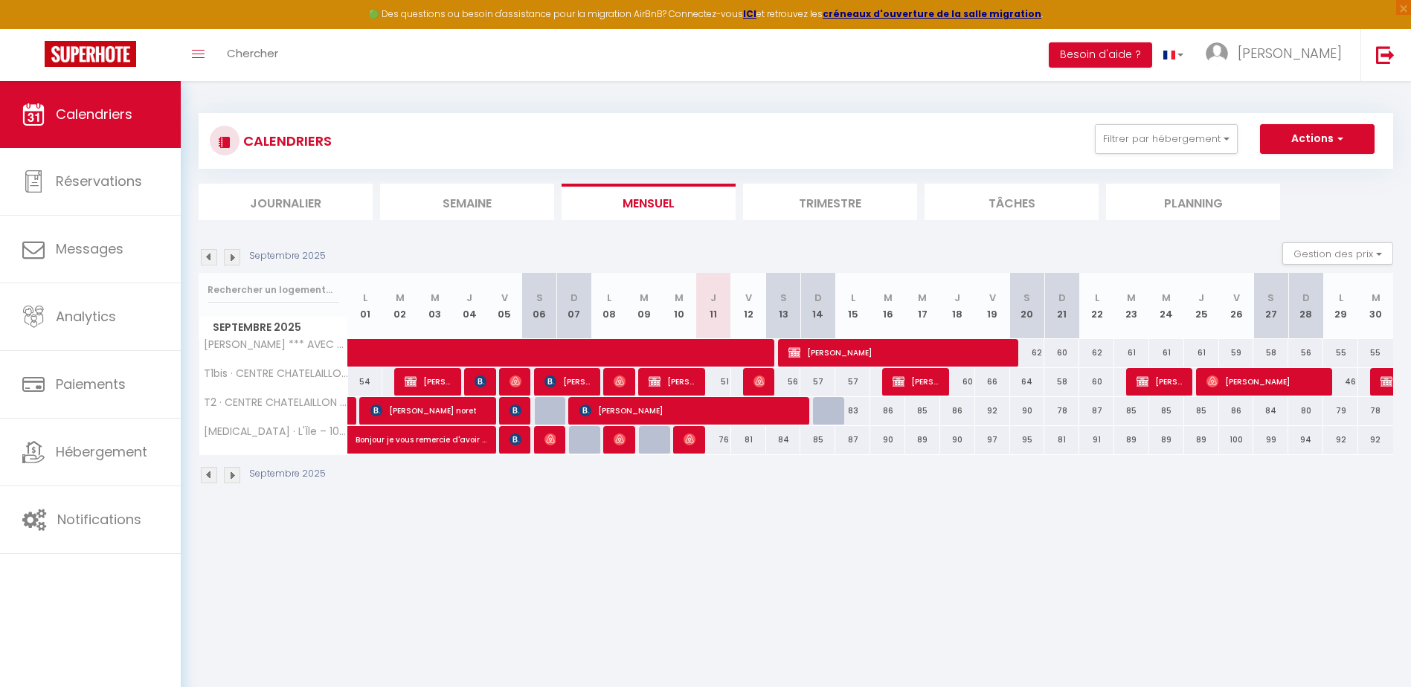
click at [205, 257] on img at bounding box center [209, 257] width 16 height 16
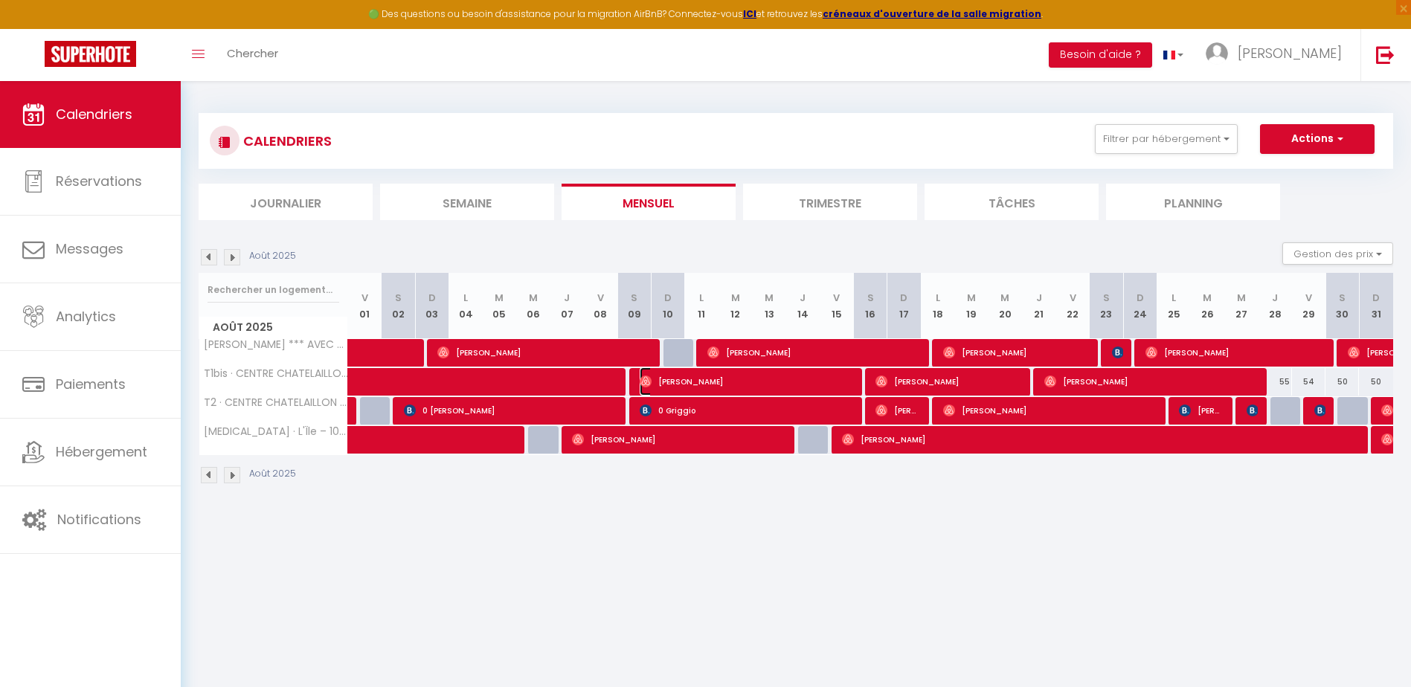
click at [782, 380] on span "Michael Magny" at bounding box center [746, 381] width 212 height 28
select select "OK"
select select "1"
select select "0"
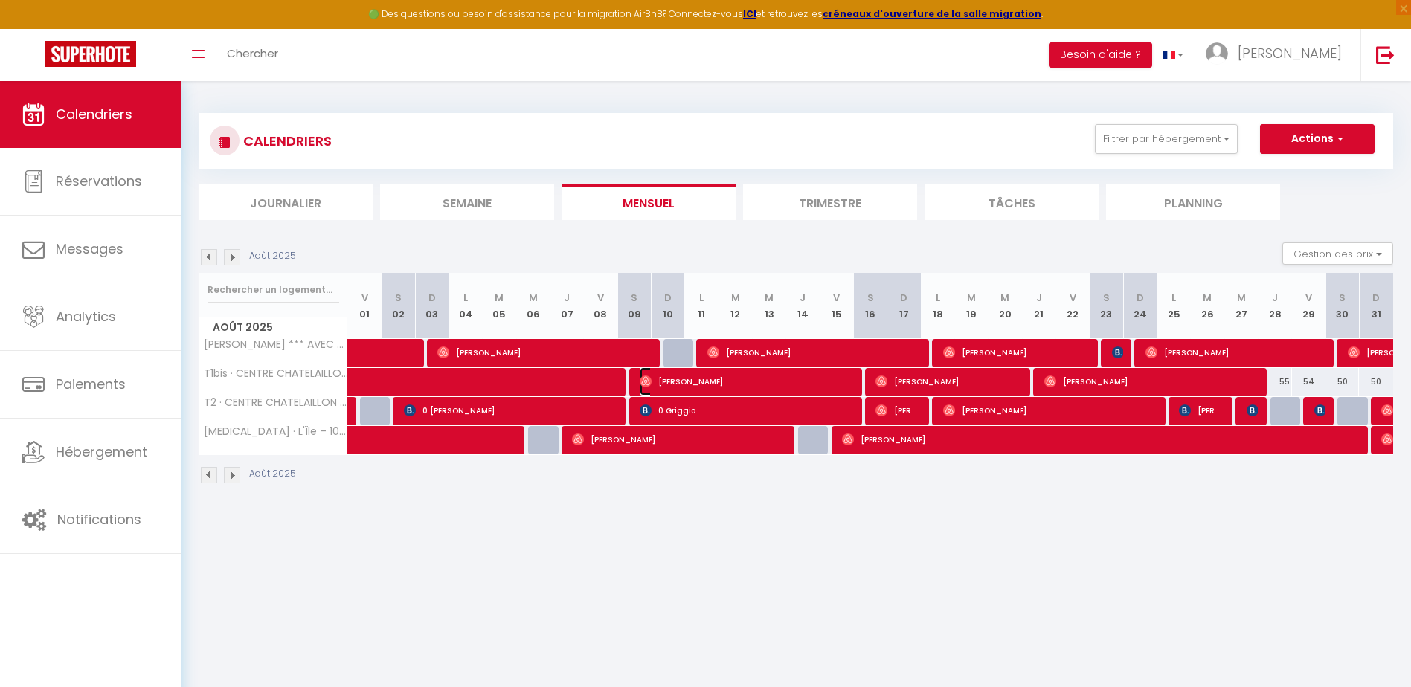
select select "1"
select select
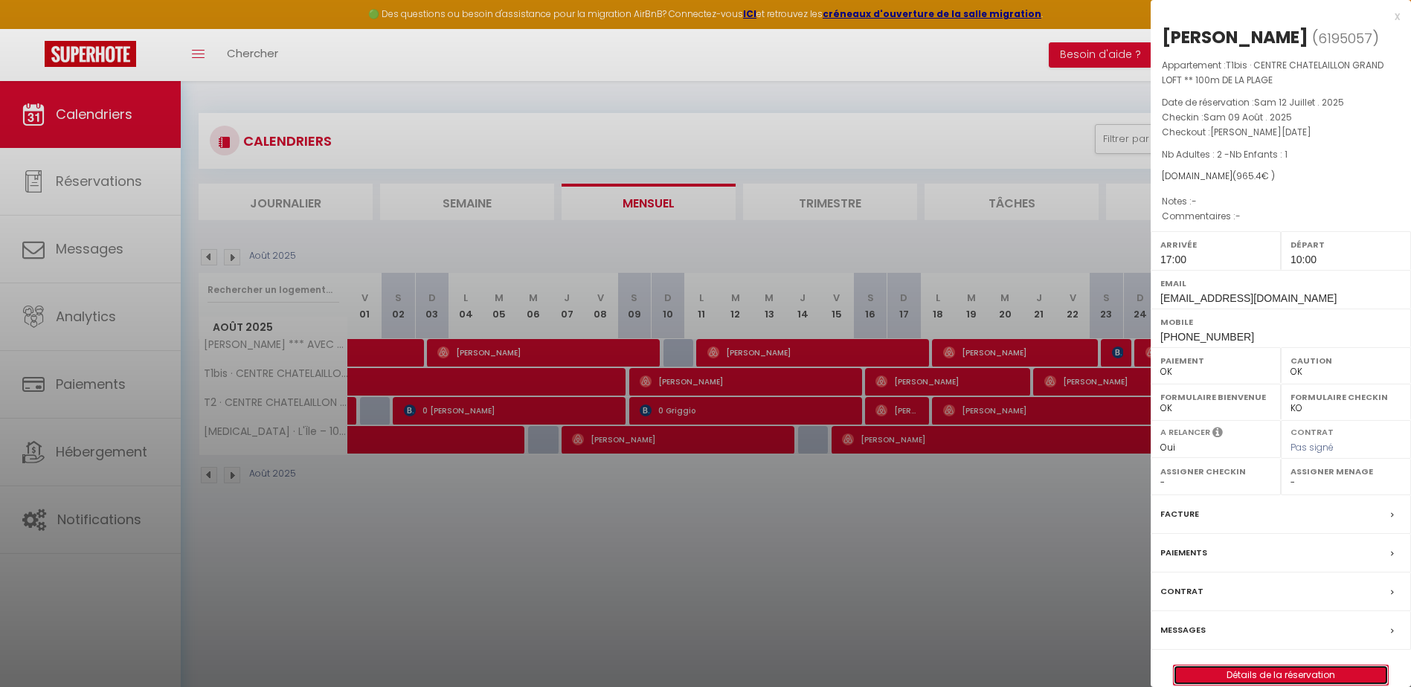
click at [1242, 682] on link "Détails de la réservation" at bounding box center [1281, 675] width 214 height 19
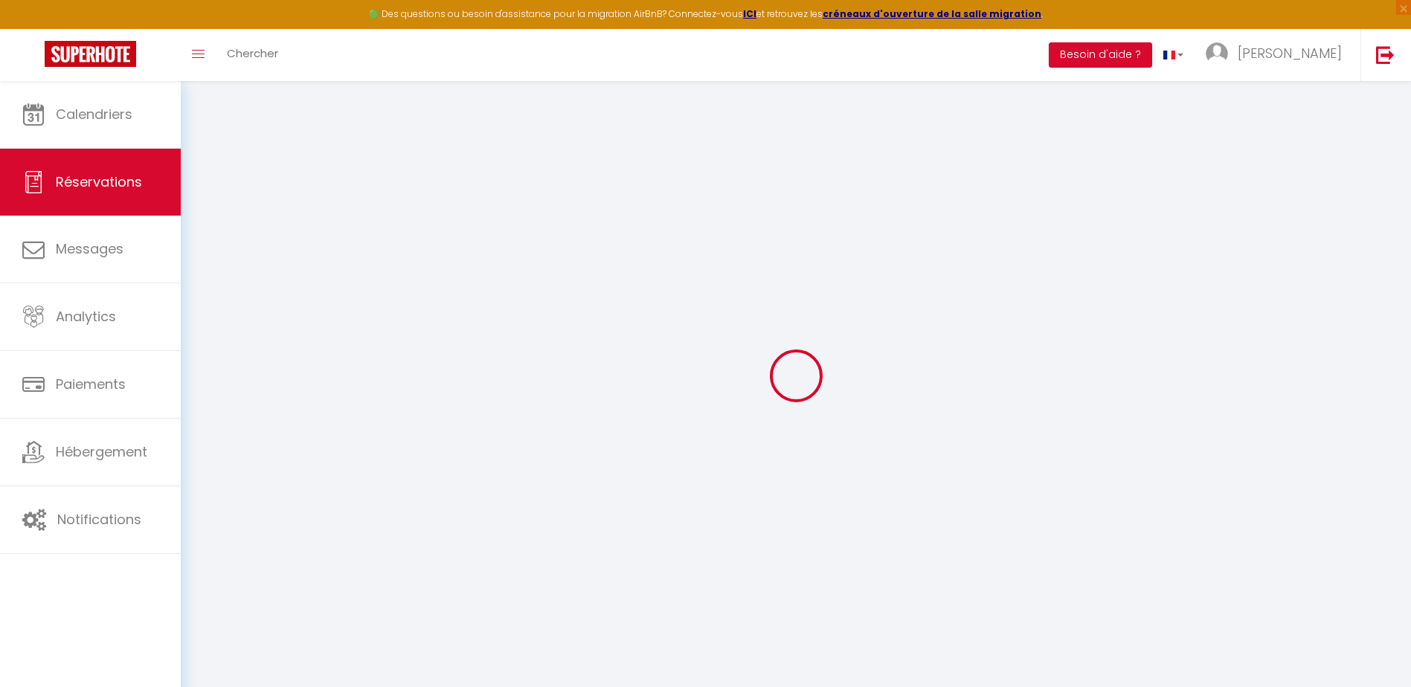
type input "Michael"
type input "Magny"
type input "nauskfxdxfiobizbq45m4fcdlczt@reply.superhote.com"
type input "lers27@hotmail.fr"
type input "+33616694838"
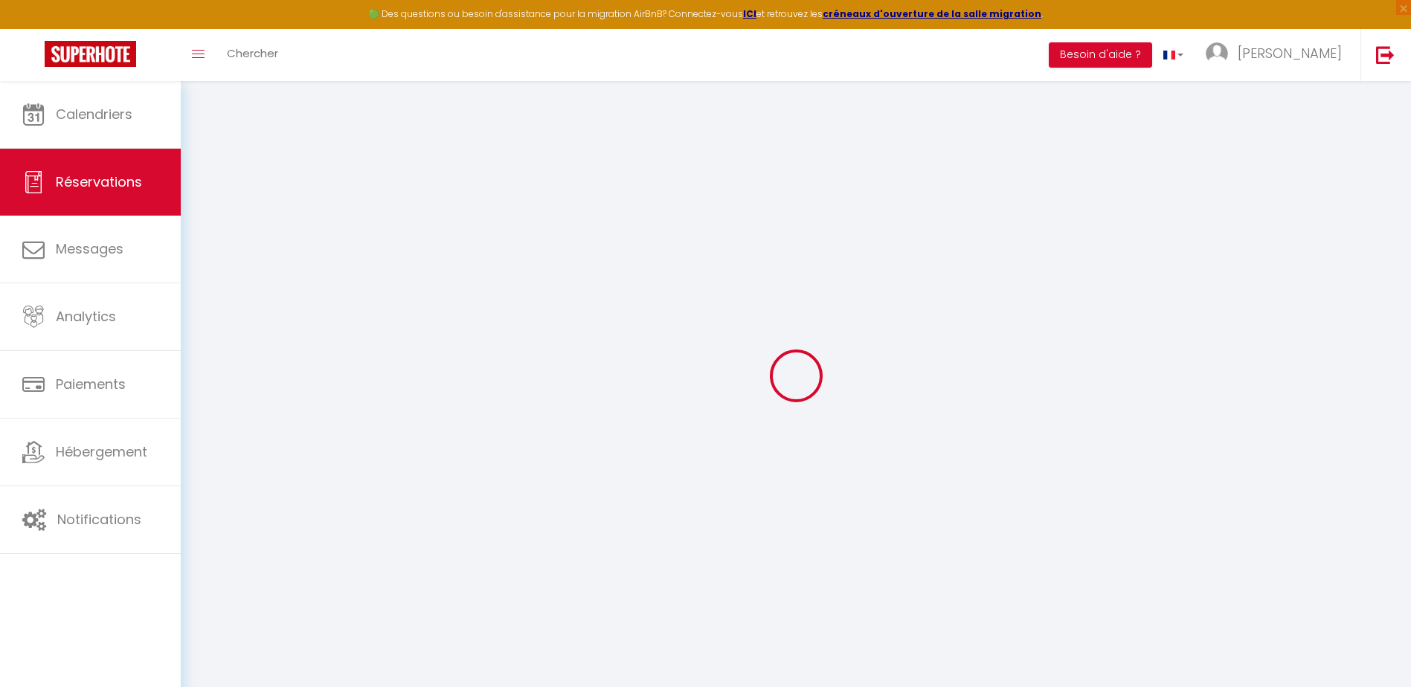
type input "+33616694838"
type input "DEFEVER Sophie"
type input "MAGNY michael"
type input "MAGNY aaron"
select select
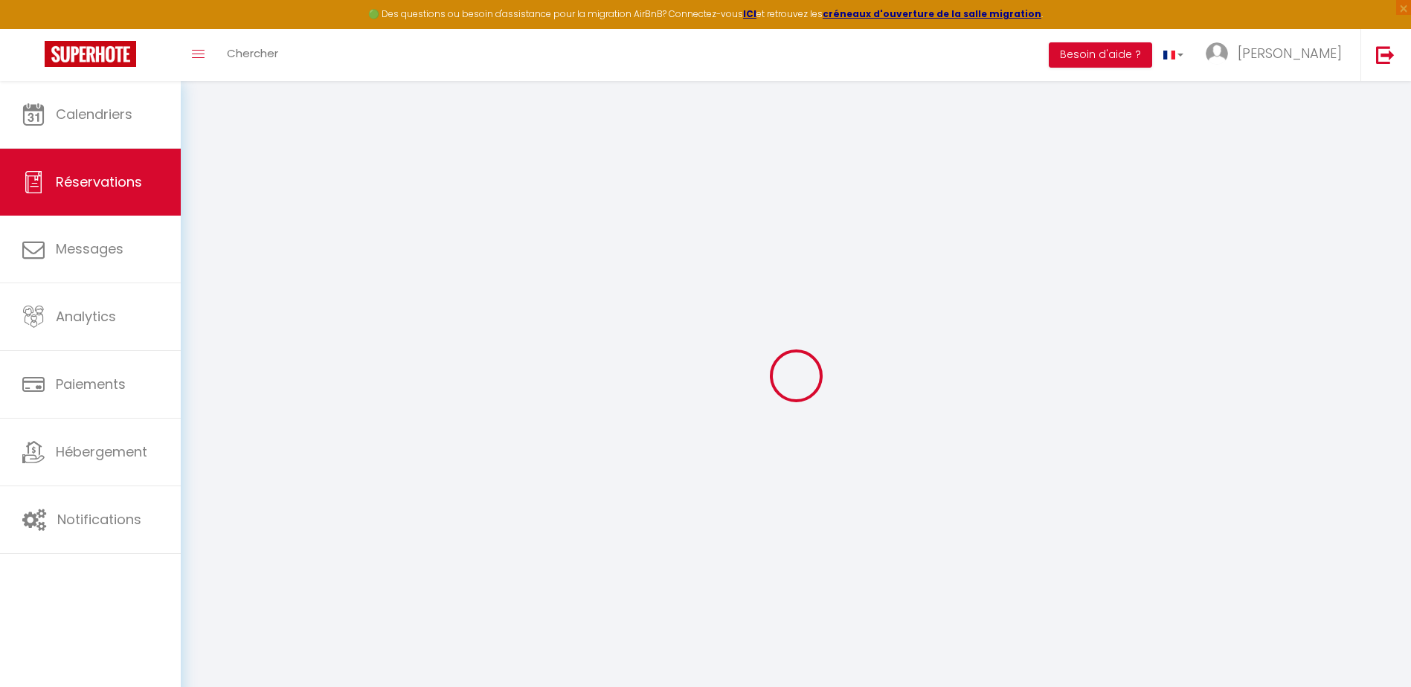
type input "171"
select select "60769"
select select "1"
select select
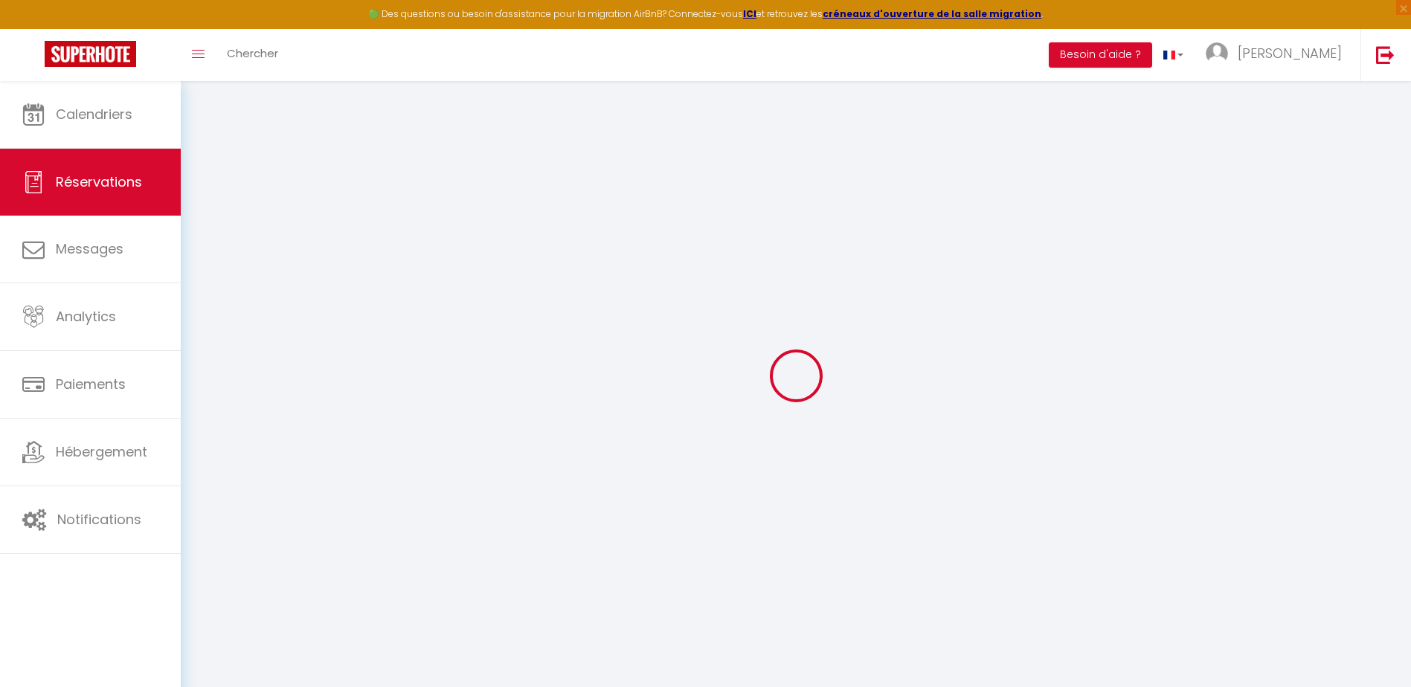
type input "2"
type input "1"
select select "12"
select select
type input "950"
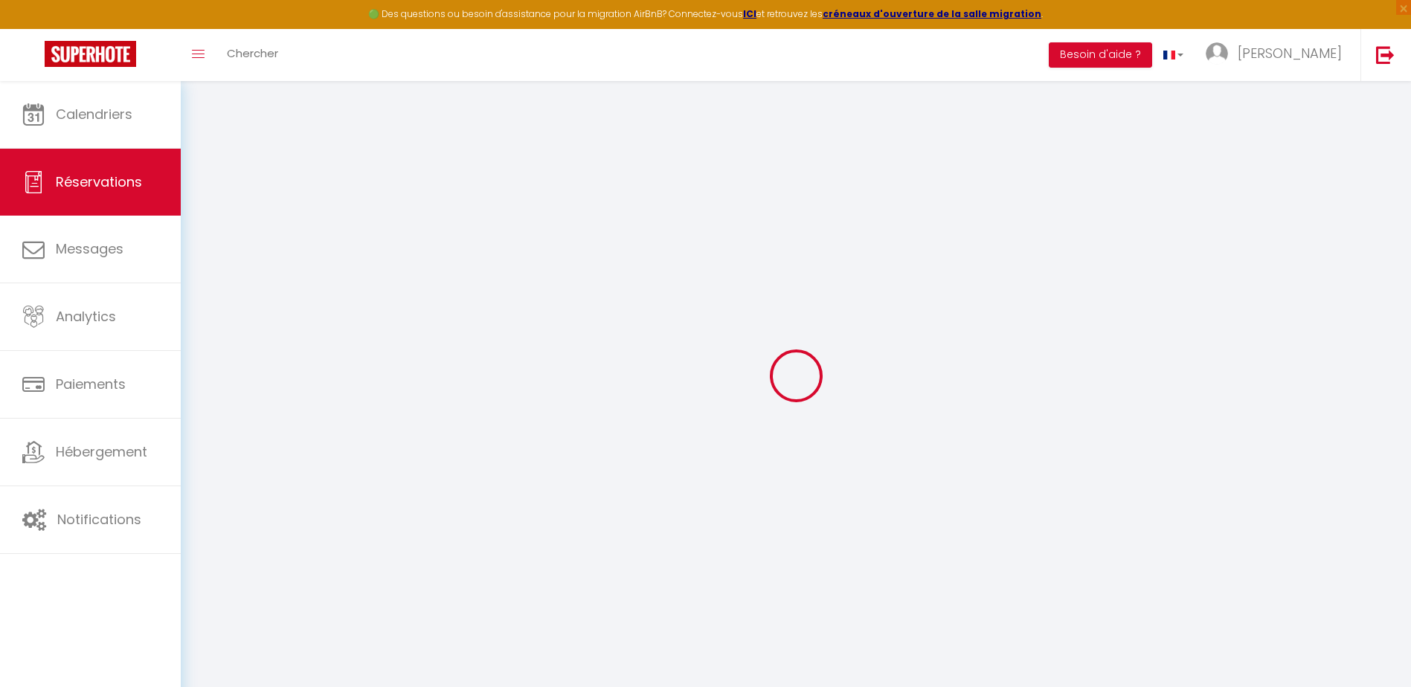
checkbox input "false"
type input "0"
select select "1"
type input "0"
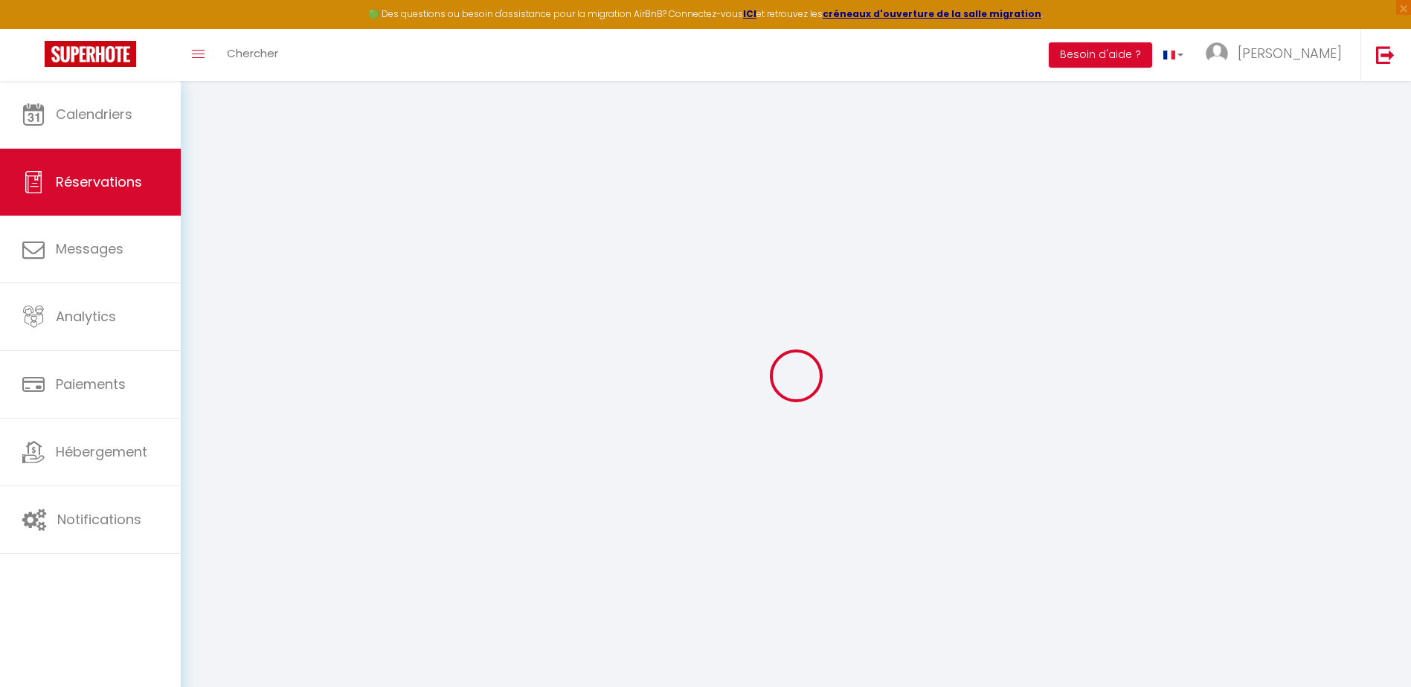
type input "0"
select select
select select "15"
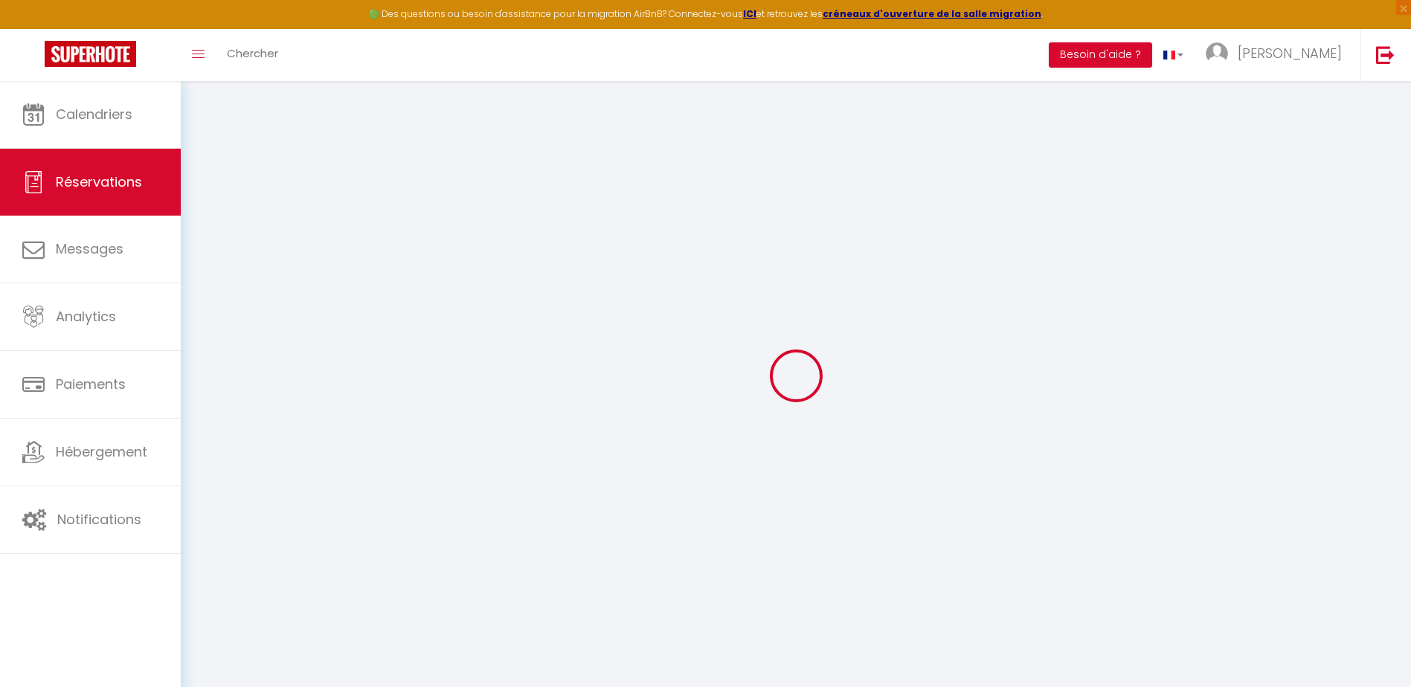
checkbox input "false"
select select
checkbox input "false"
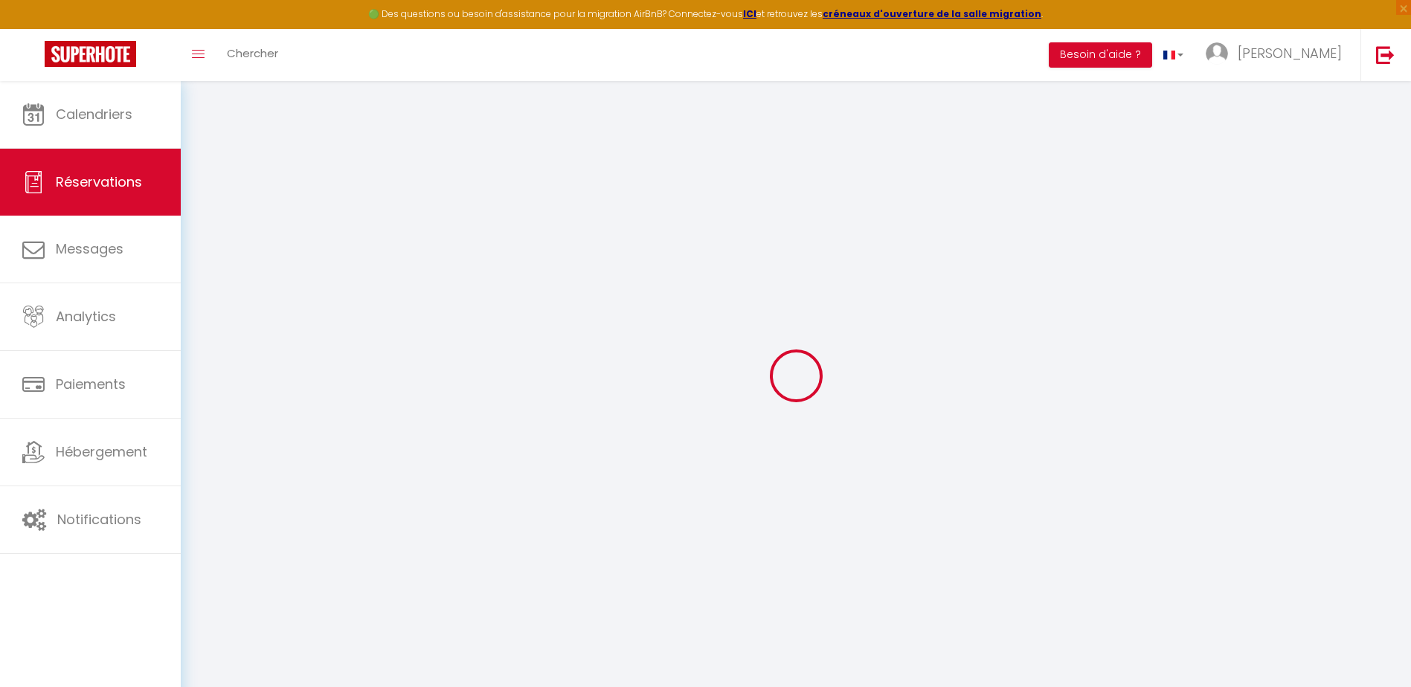
select select
checkbox input "false"
select select
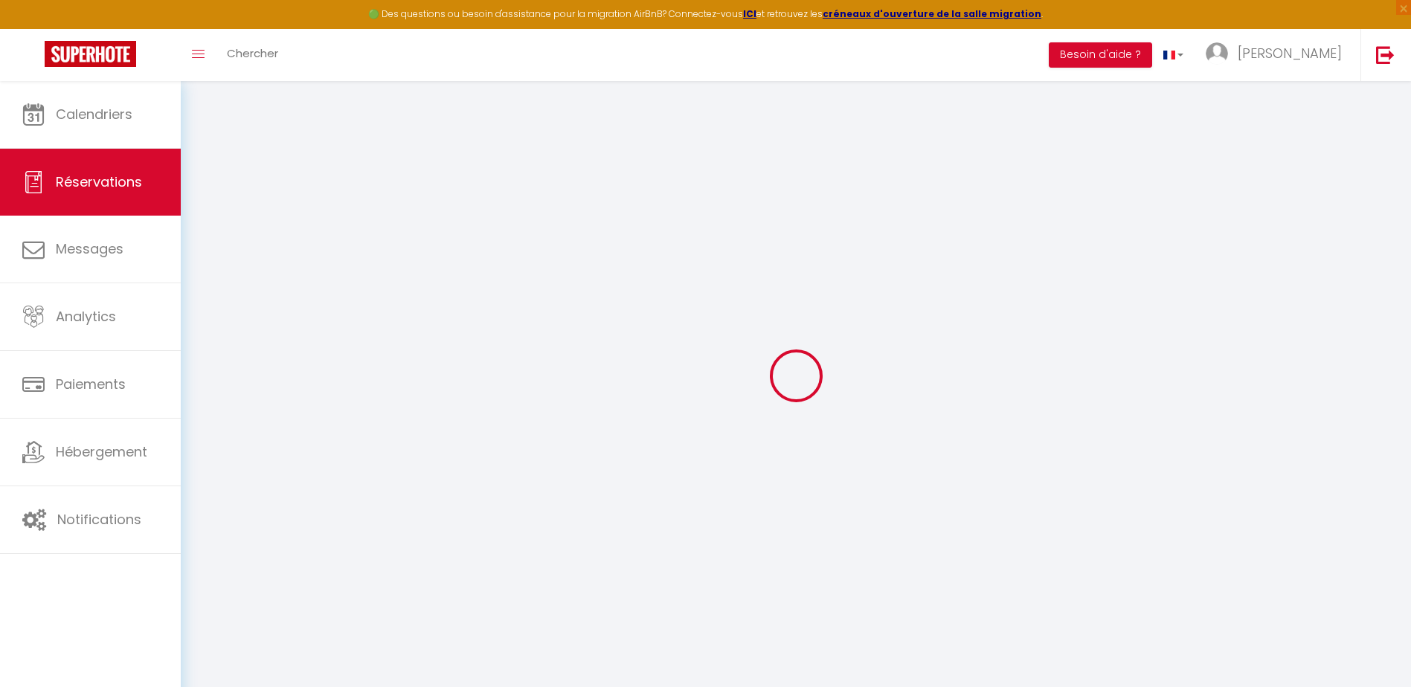
select select
checkbox input "false"
select select
type input "15.4"
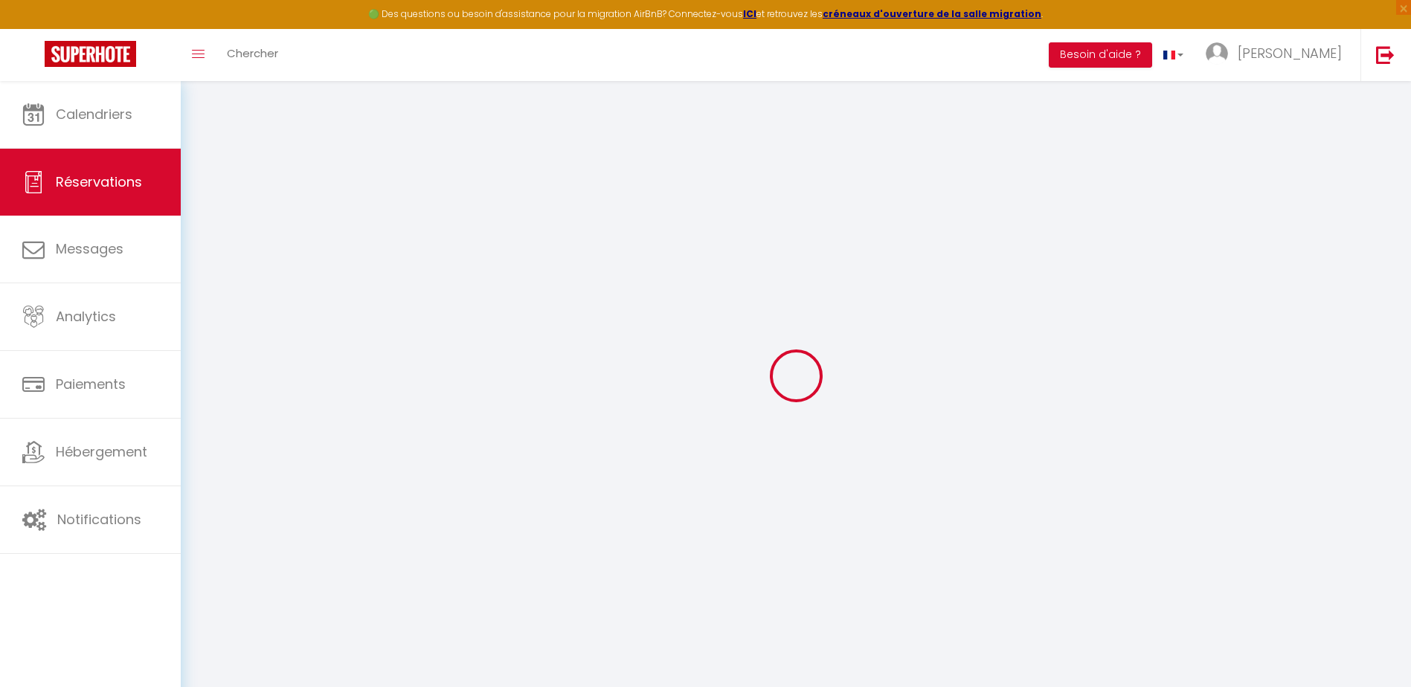
select select
checkbox input "false"
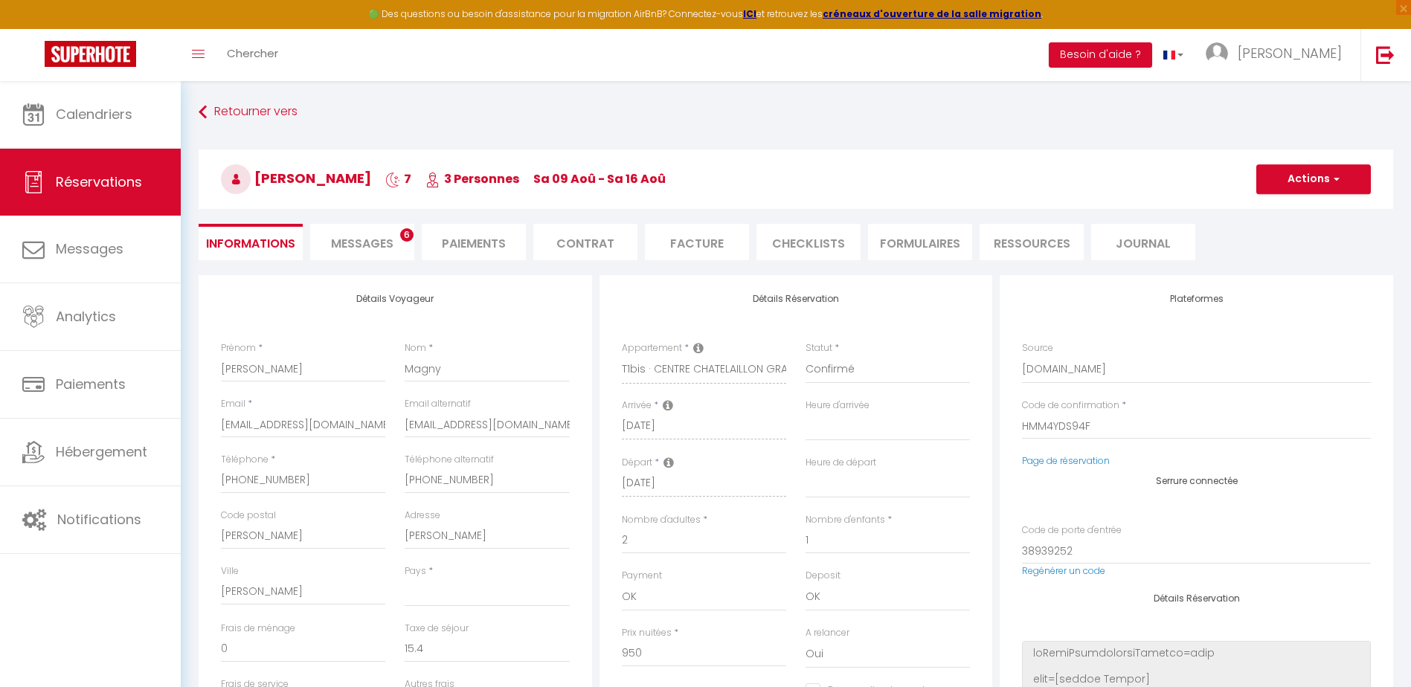
select select
checkbox input "false"
select select "17:00"
select select "10:00"
click at [701, 247] on li "Facture" at bounding box center [697, 242] width 104 height 36
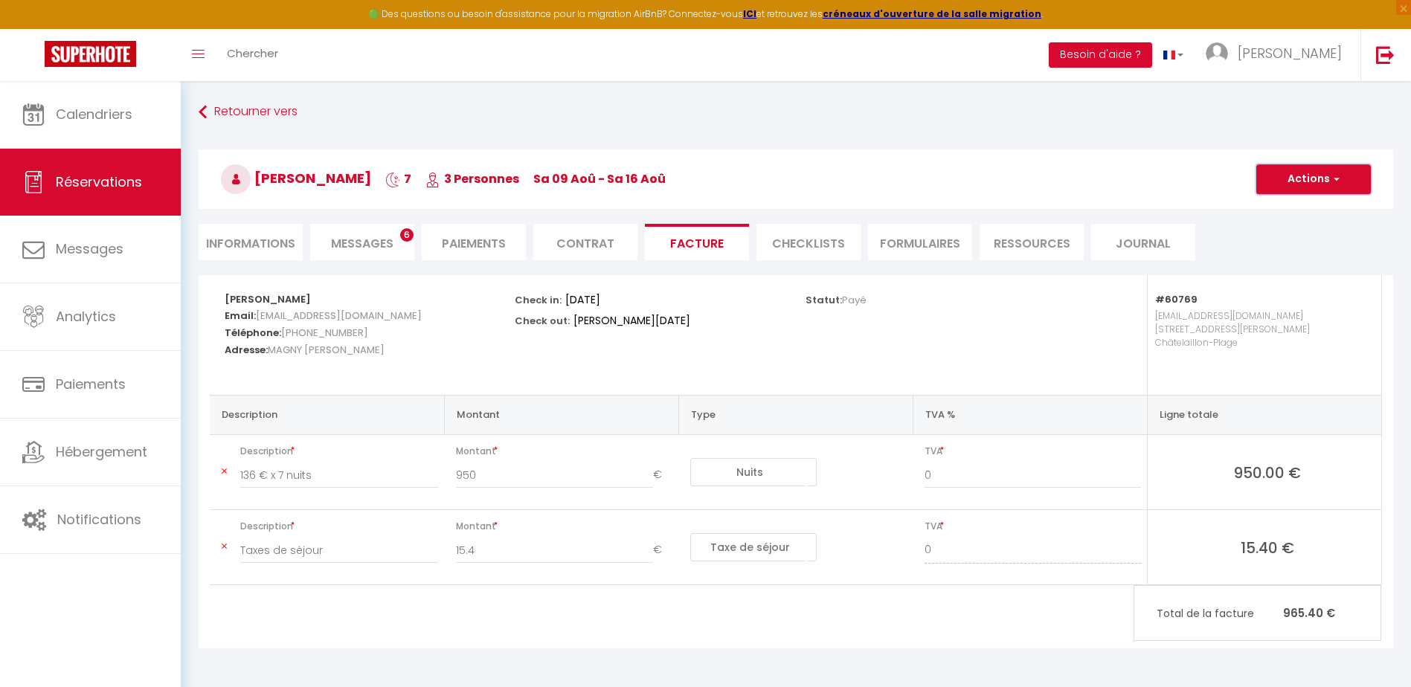
click at [1299, 179] on button "Actions" at bounding box center [1313, 179] width 115 height 30
click at [1294, 231] on link "Aperçu et éditer" at bounding box center [1302, 231] width 125 height 19
click at [1323, 171] on button "Actions" at bounding box center [1313, 179] width 115 height 30
click at [1330, 253] on link "Envoyer la facture" at bounding box center [1302, 250] width 125 height 19
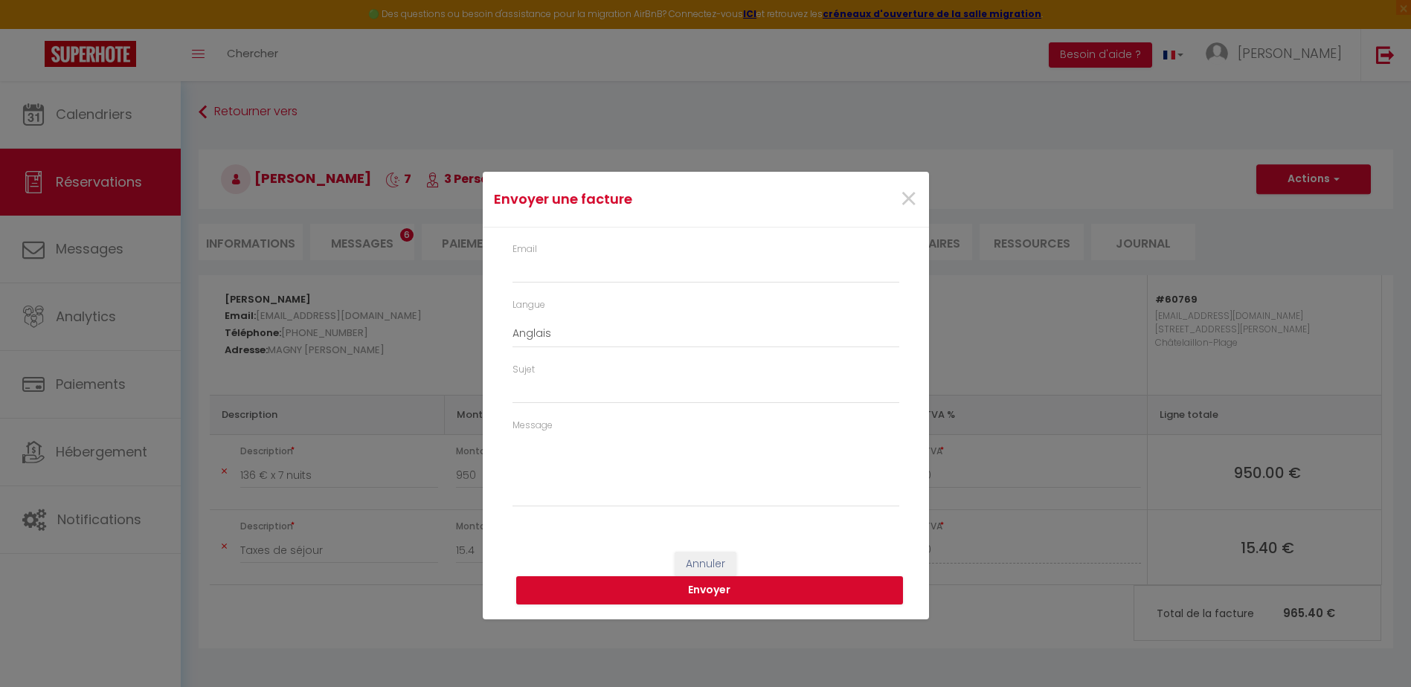
type input "nauskfxdxfiobizbq45m4fcdlczt@reply.superhote.com"
type input "Your invoice 6195057 - T1bis · CENTRE CHATELAILLON GRAND LOFT ** 100m DE LA PLA…"
type textarea "Hi, Here is the link to download your invoice: https://superhote.com/applink/in…"
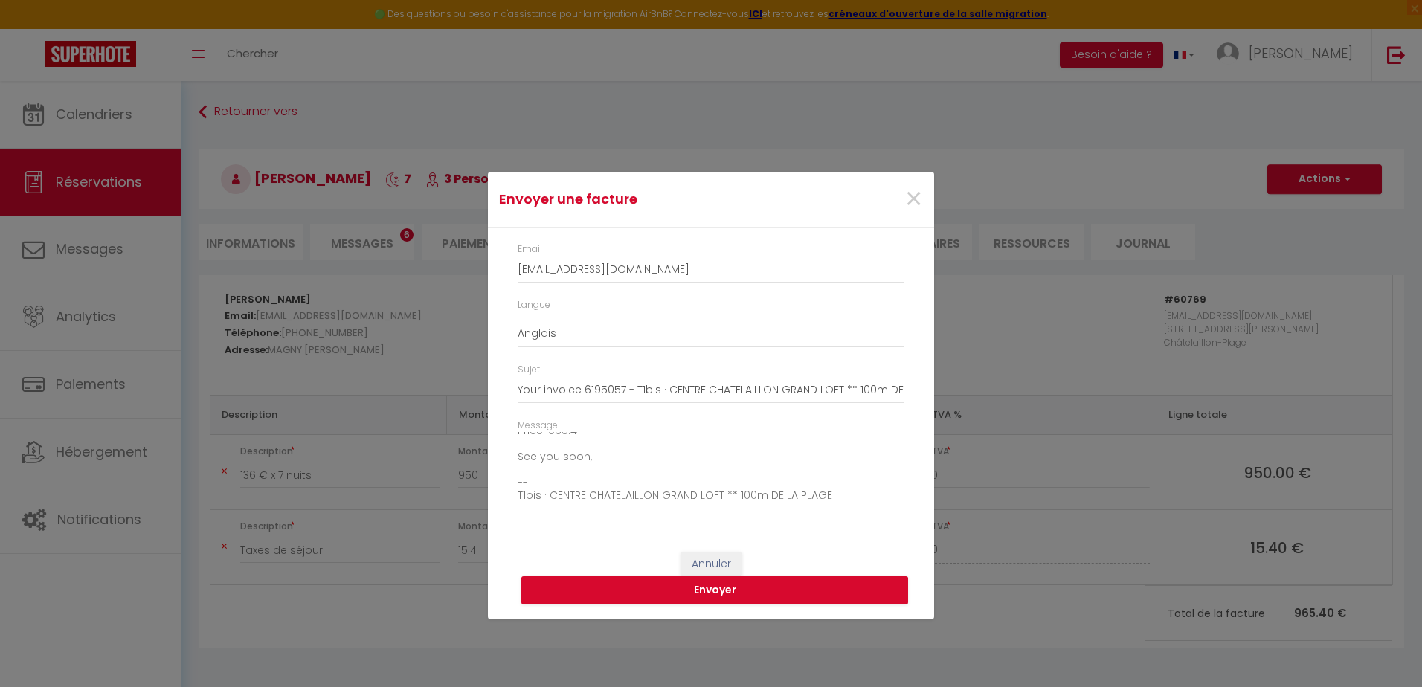
scroll to position [169, 0]
click at [582, 332] on select "Anglais Français Espagnol Portugais" at bounding box center [711, 334] width 387 height 28
select select "fr"
click at [518, 320] on select "Anglais Français Espagnol Portugais" at bounding box center [711, 334] width 387 height 28
type input "Votre facture 6195057 - T1bis · CENTRE CHATELAILLON GRAND LOFT ** 100m DE LA PL…"
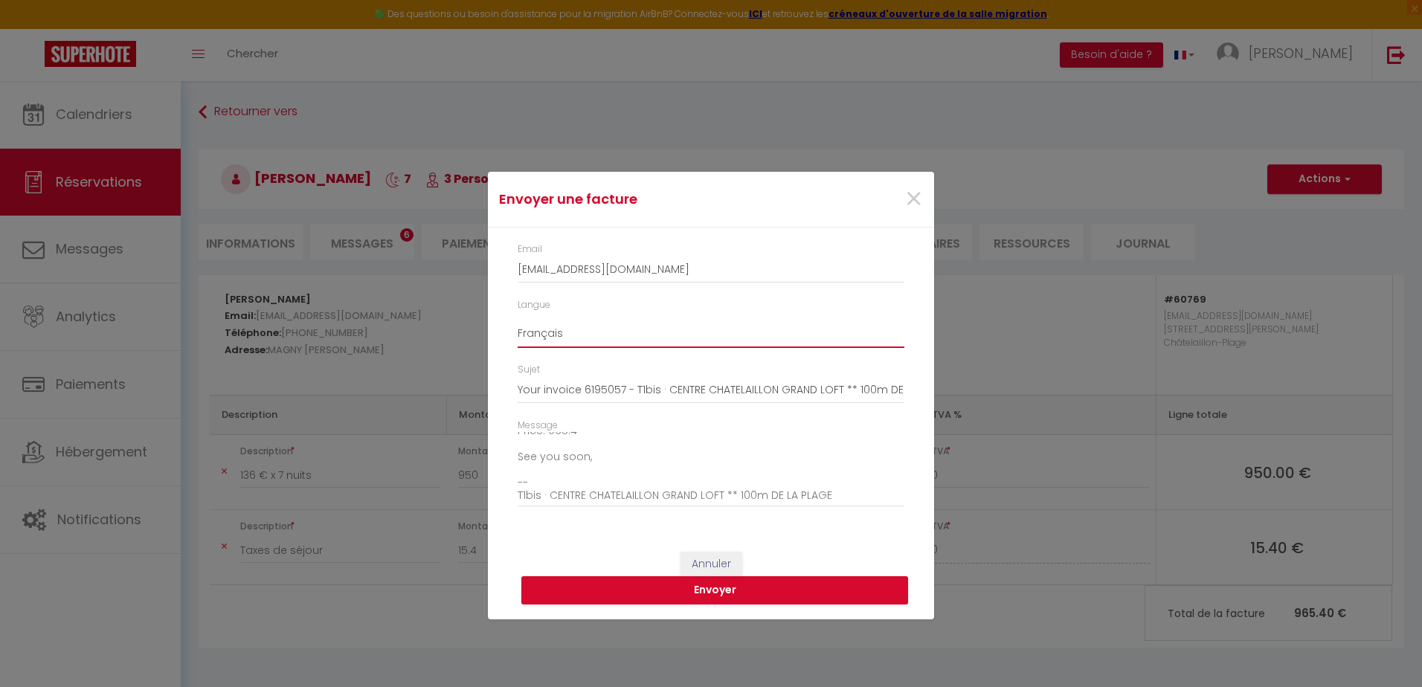
type textarea "Bonjour, Voici le lien pour télécharger votre facture : https://superhote.com/a…"
click at [703, 590] on button "Envoyer" at bounding box center [714, 590] width 387 height 28
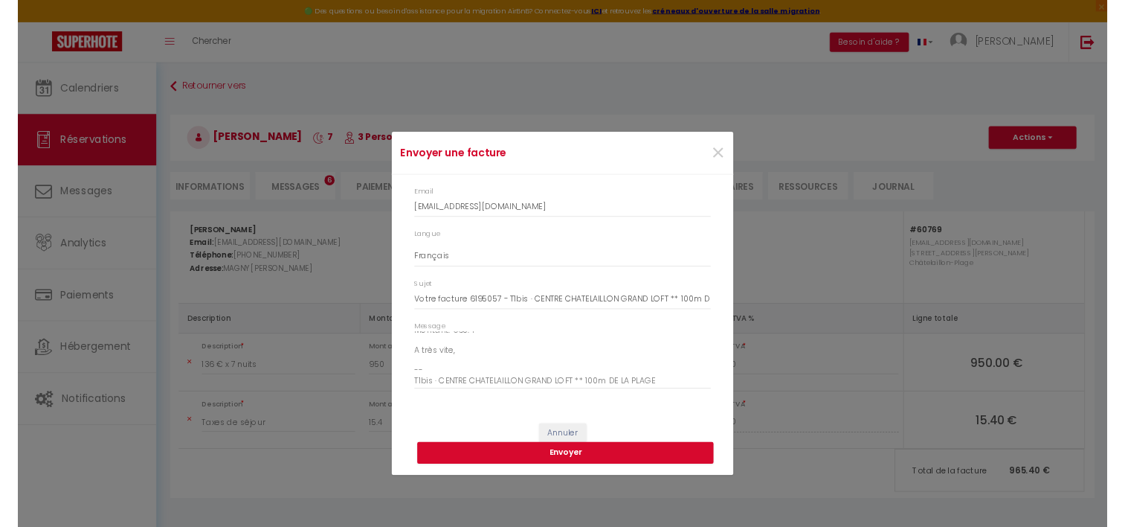
scroll to position [181, 0]
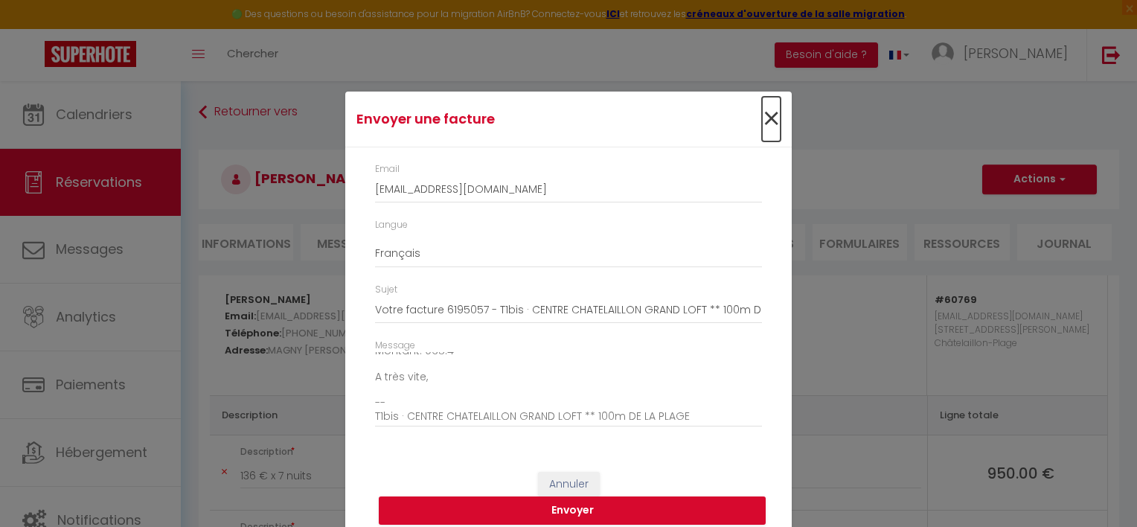
click at [765, 117] on span "×" at bounding box center [771, 119] width 19 height 45
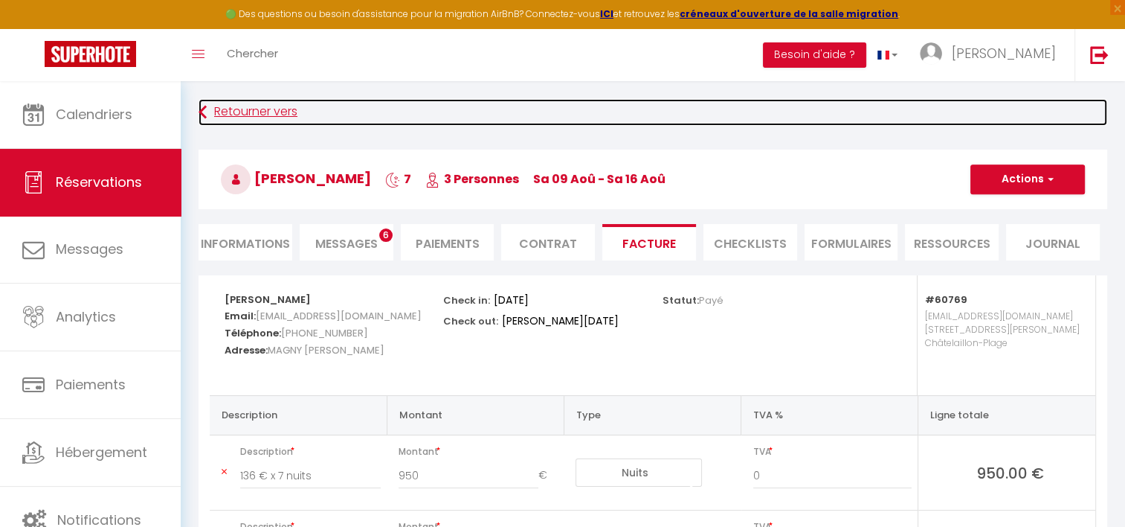
click at [230, 108] on link "Retourner vers" at bounding box center [653, 112] width 909 height 27
select select
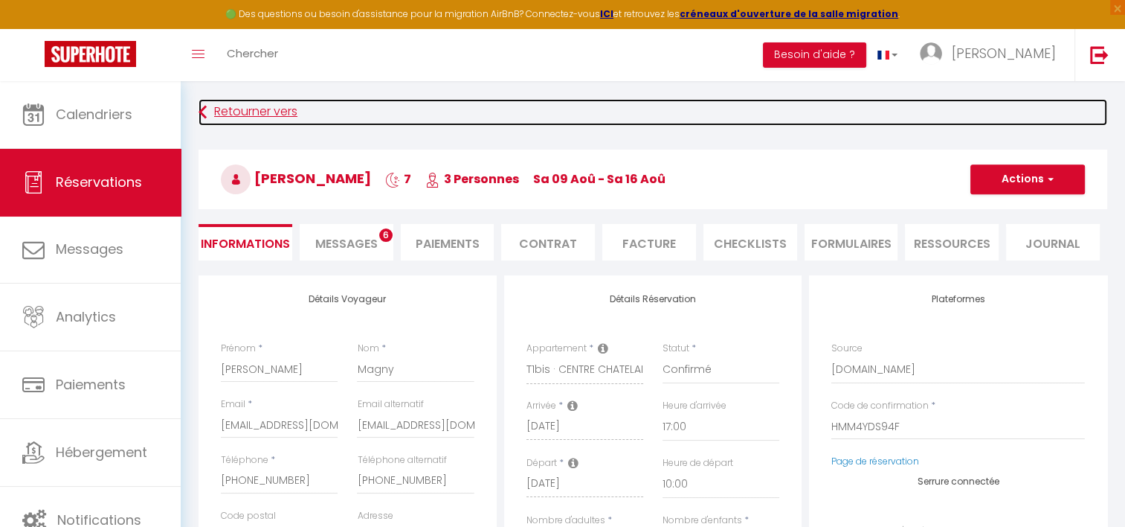
click at [277, 110] on link "Retourner vers" at bounding box center [653, 112] width 909 height 27
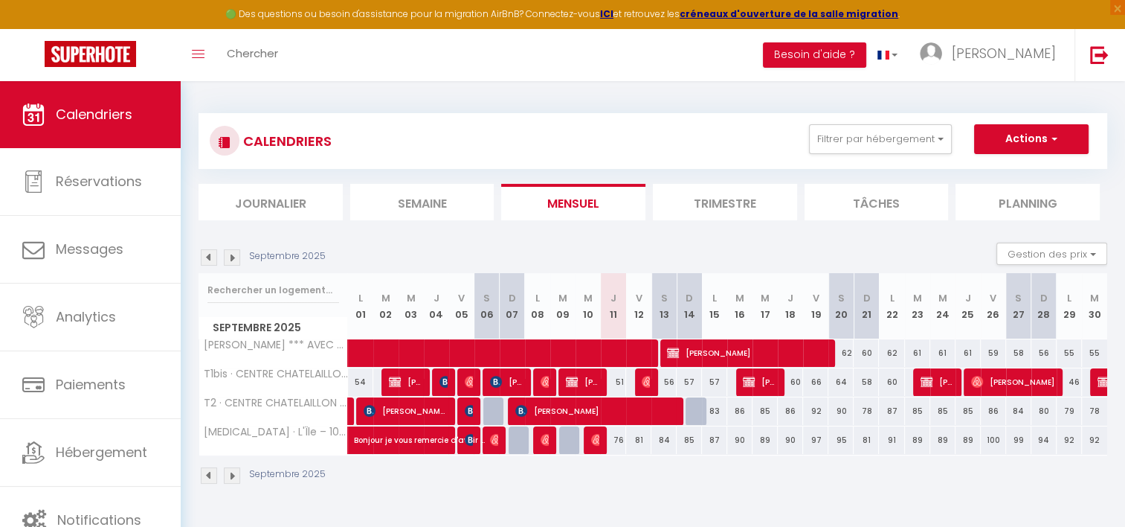
click at [211, 257] on img at bounding box center [209, 257] width 16 height 16
select select
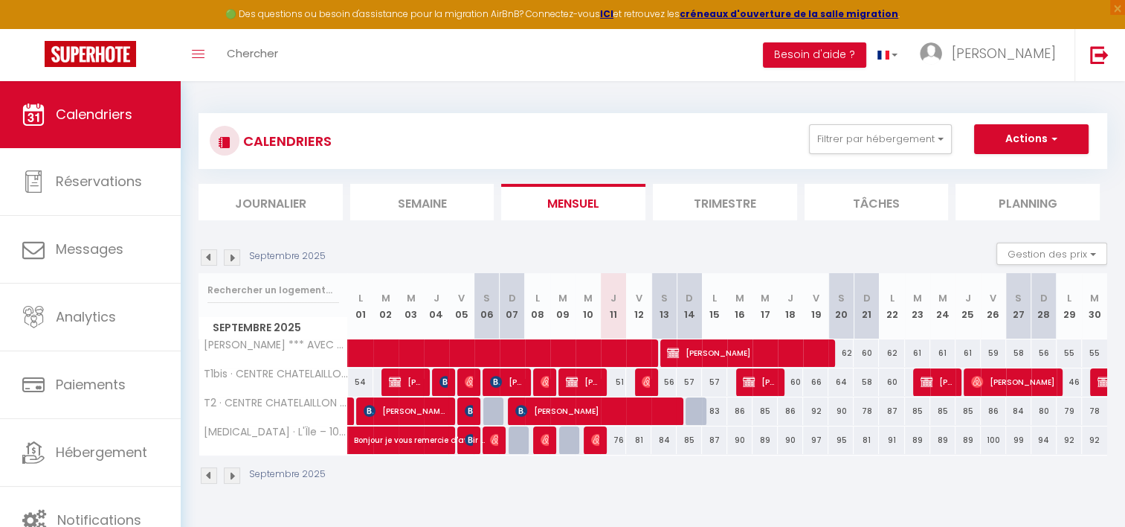
select select
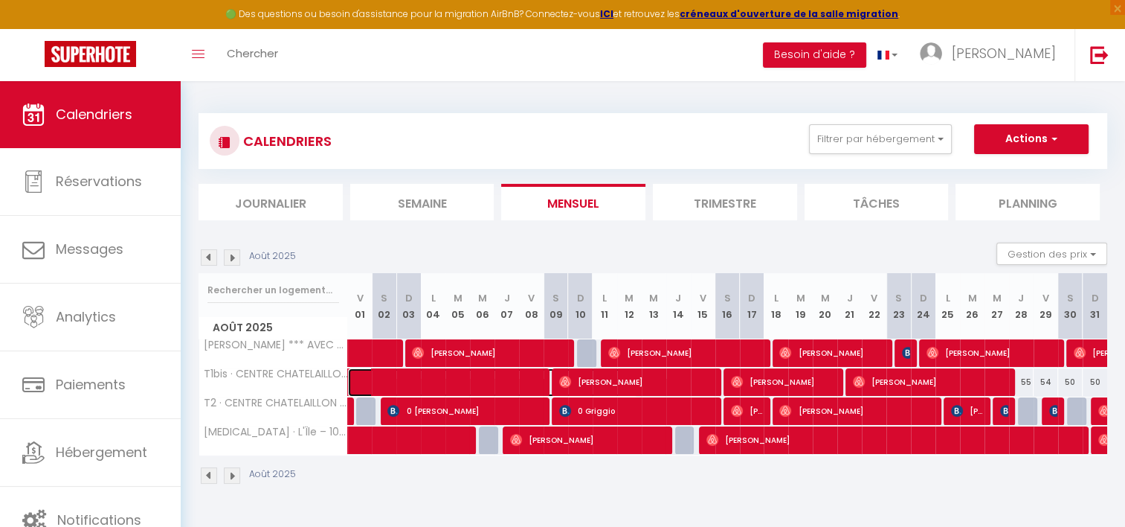
click at [506, 387] on span at bounding box center [501, 382] width 274 height 28
select select "OK"
select select "KO"
select select "0"
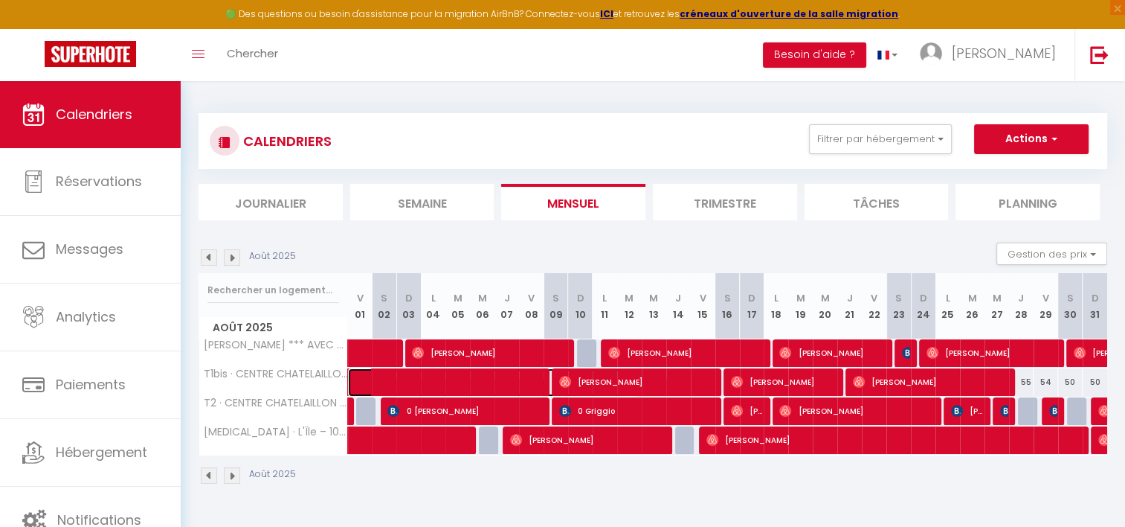
select select "1"
select select
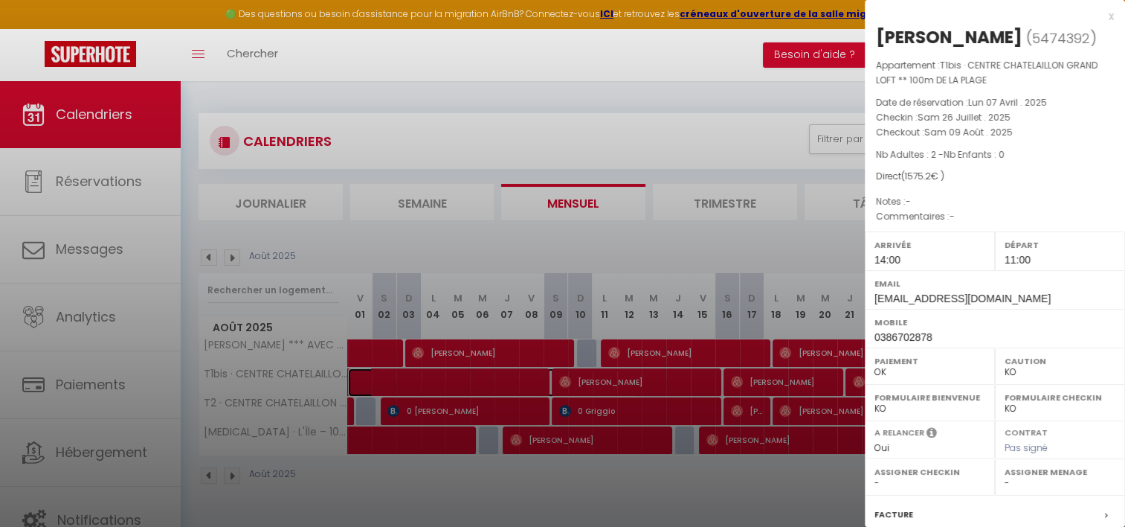
scroll to position [179, 0]
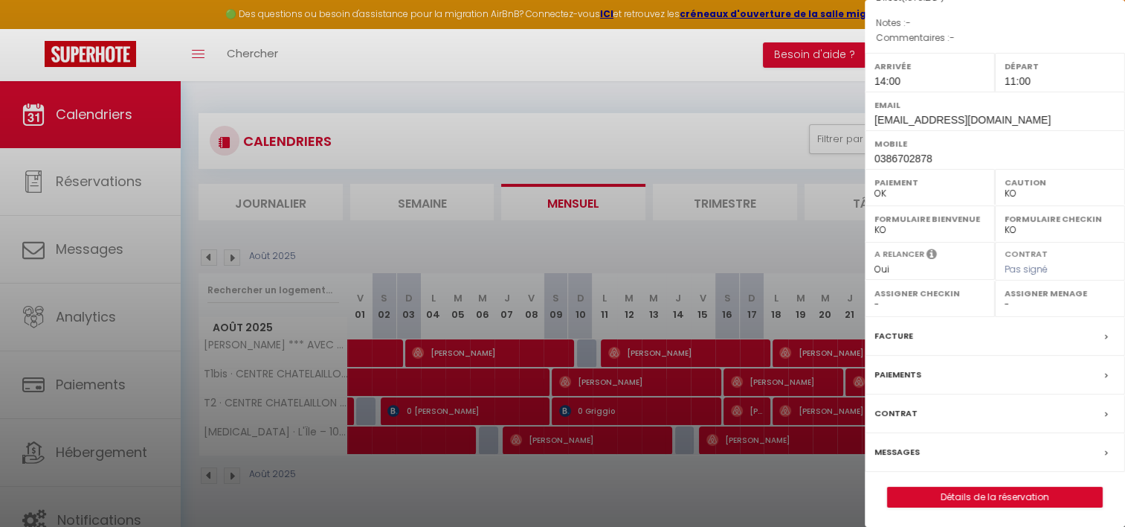
click at [910, 449] on label "Messages" at bounding box center [897, 452] width 45 height 16
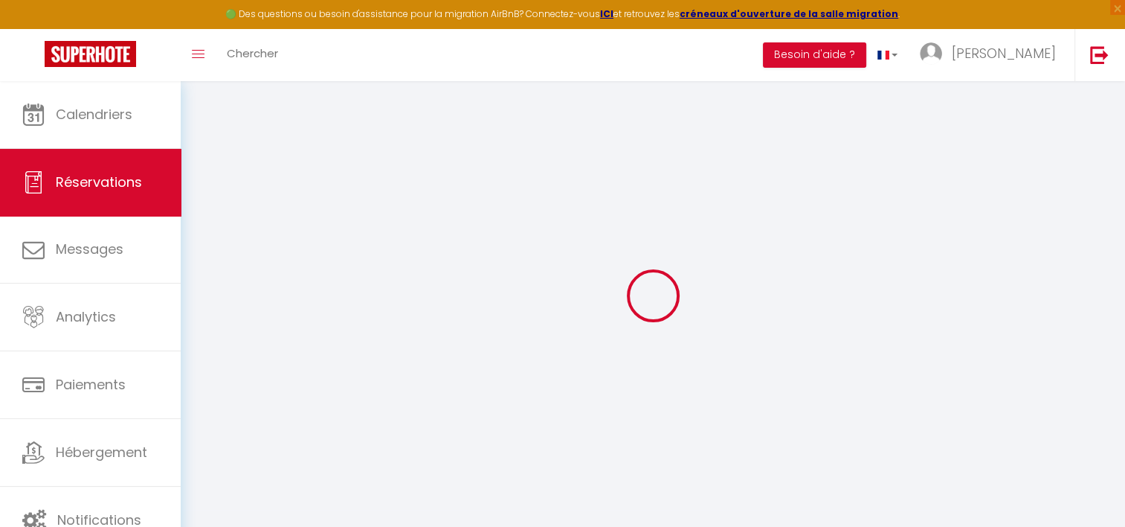
select select
checkbox input "false"
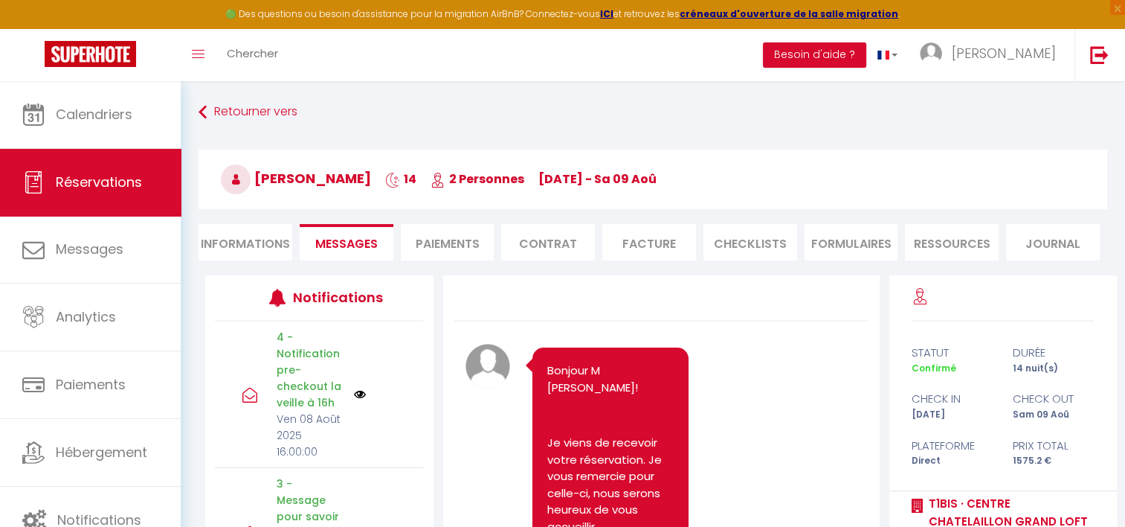
scroll to position [8547, 0]
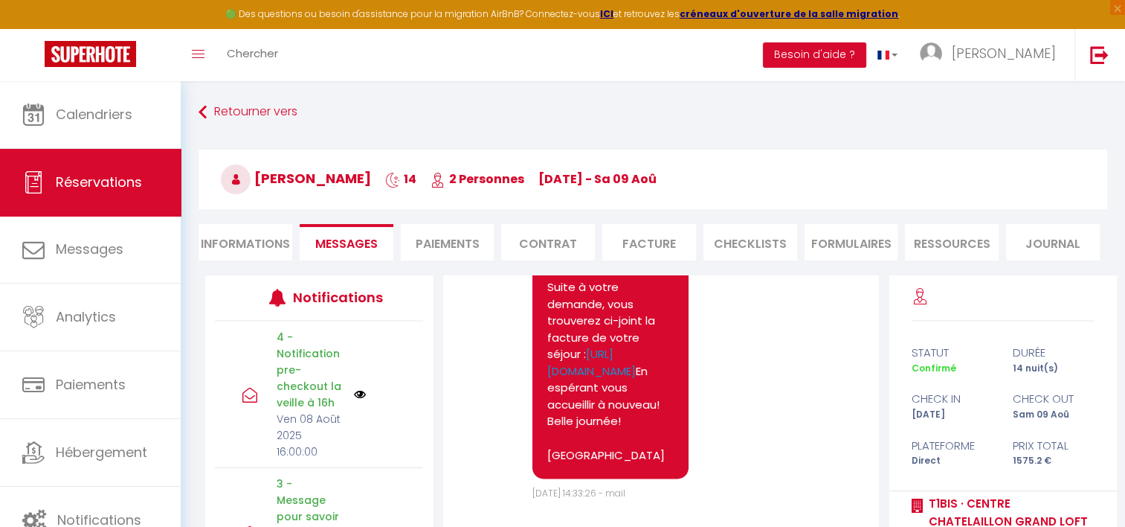
click at [635, 243] on li "Facture" at bounding box center [649, 242] width 94 height 36
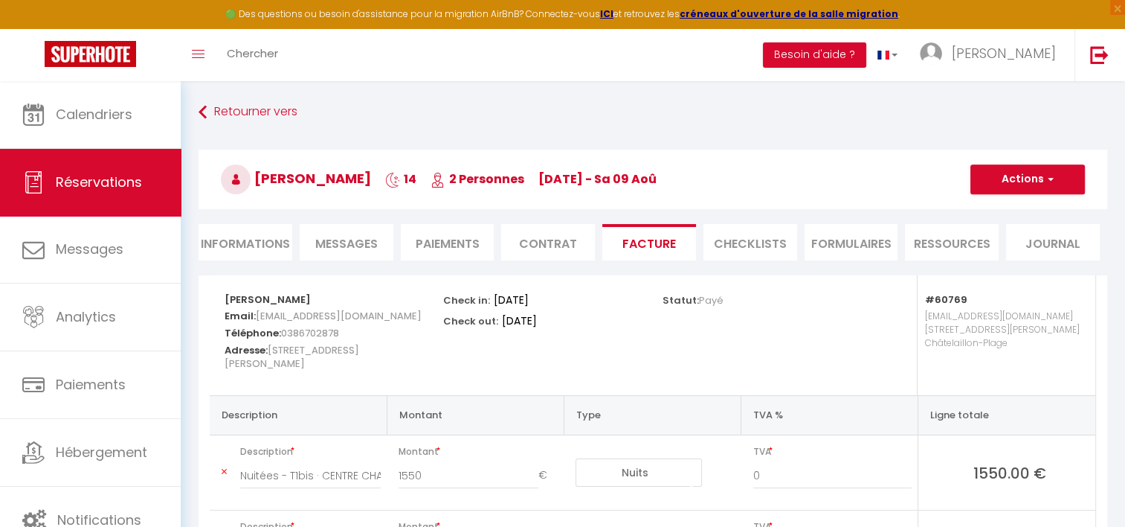
click at [347, 234] on li "Messages" at bounding box center [347, 242] width 94 height 36
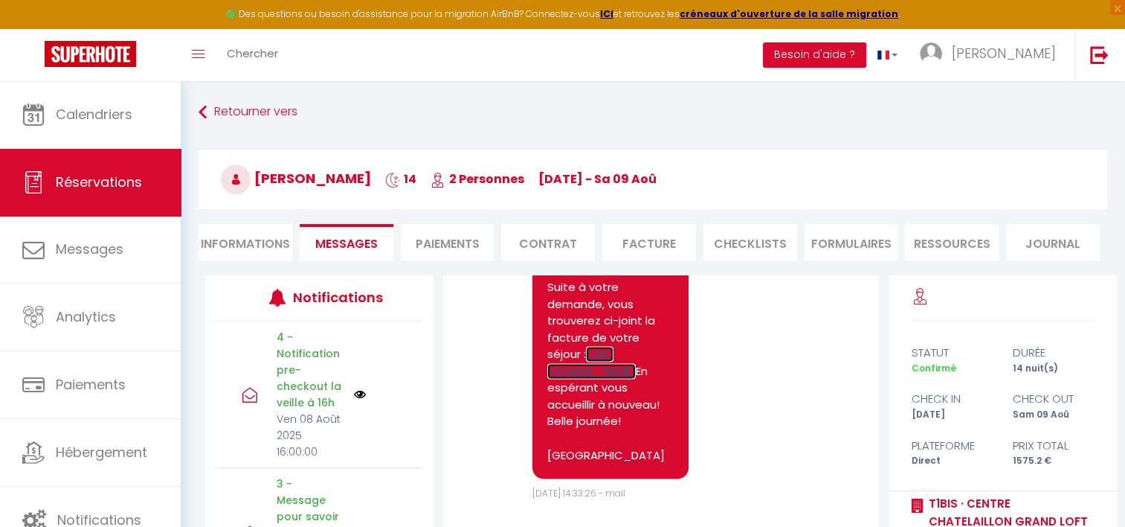
click at [559, 346] on link "https://superhote.com/applink/invoice/T0smJKNwGQ" at bounding box center [591, 362] width 89 height 33
click at [592, 345] on pre "Bonjour Nicolas Suite à votre demande, vous trouverez ci-joint la facture de vo…" at bounding box center [610, 346] width 127 height 234
drag, startPoint x: 592, startPoint y: 345, endPoint x: 647, endPoint y: 347, distance: 55.1
click at [636, 347] on link "https://superhote.com/applink/invoice/T0smJKNwGQ" at bounding box center [591, 362] width 89 height 33
click at [250, 242] on li "Informations" at bounding box center [246, 242] width 94 height 36
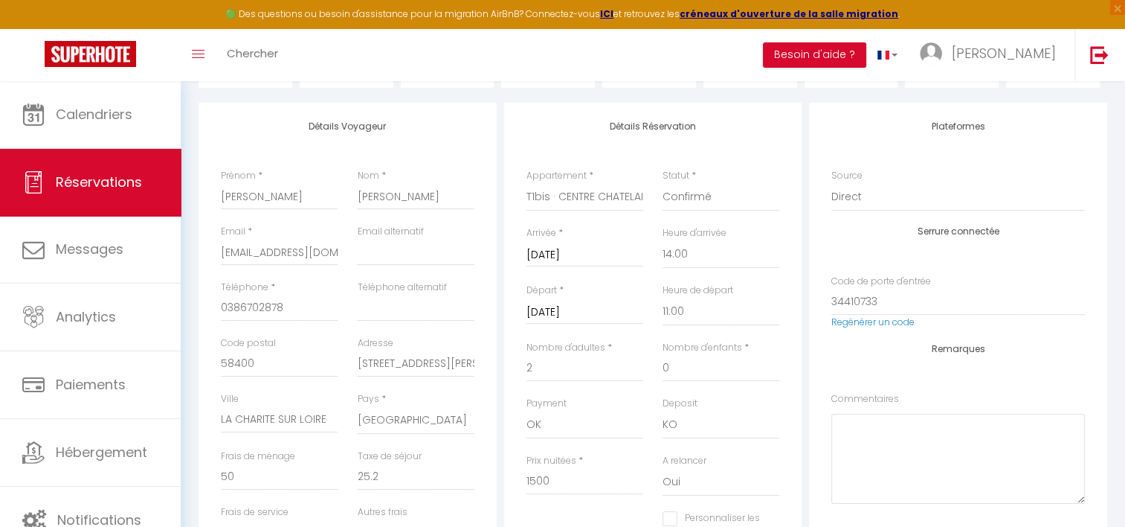
scroll to position [147, 0]
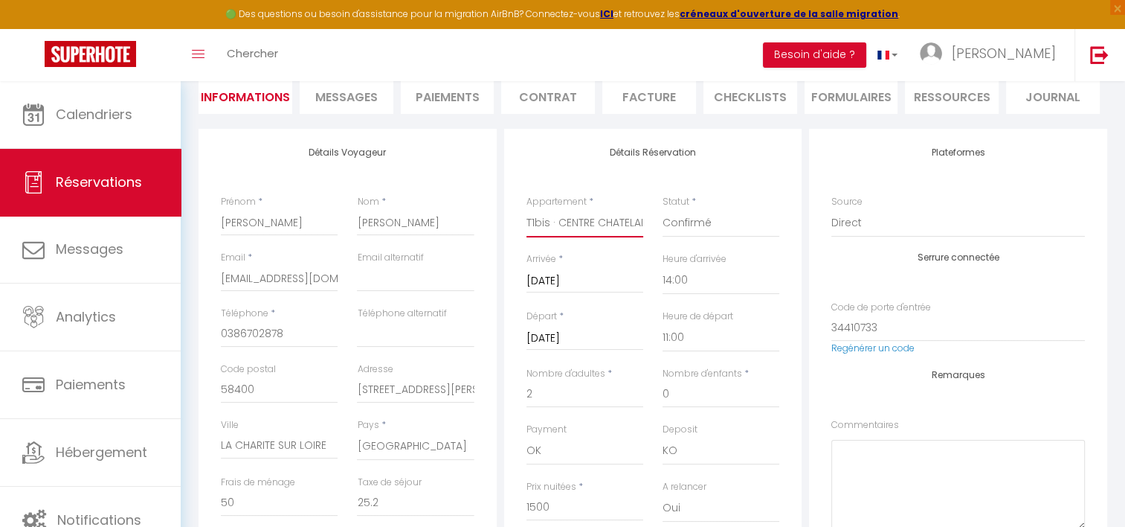
click at [611, 223] on select "Saint Vivien · MAISON *** AVEC COUR PROCHE PLAGE ET LA ROCHELLE T1bis · CENTRE …" at bounding box center [585, 223] width 117 height 28
click at [595, 158] on div "Détails Réservation Appartement * Saint Vivien · MAISON *** AVEC COUR PROCHE PL…" at bounding box center [653, 398] width 298 height 539
checkbox input "false"
click at [464, 97] on li "Paiements" at bounding box center [448, 95] width 94 height 36
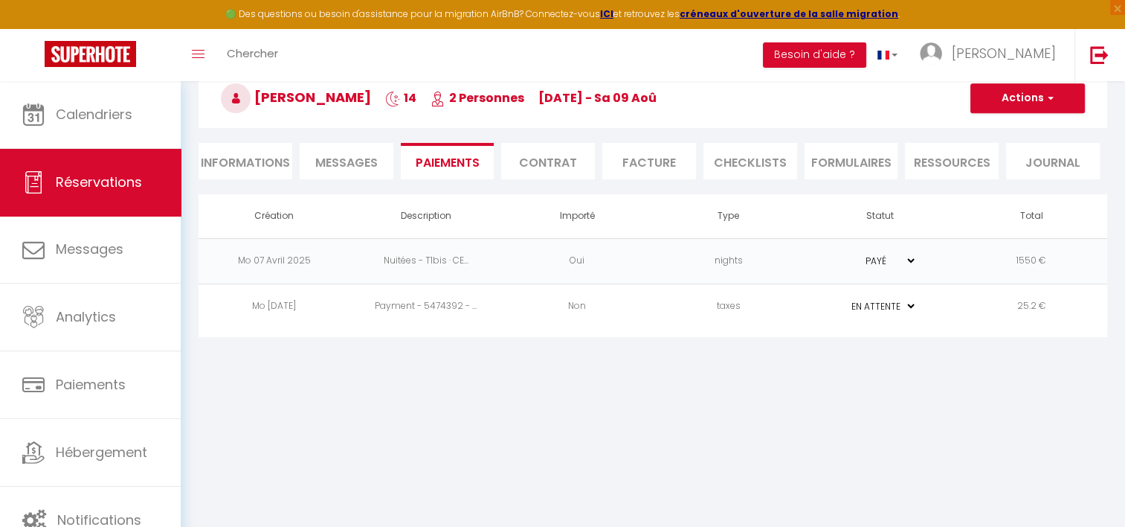
scroll to position [80, 0]
drag, startPoint x: 440, startPoint y: 261, endPoint x: 556, endPoint y: 262, distance: 116.8
click at [556, 262] on tr "Mo 07 Avril 2025 Nuitées - T1bis · CE... Oui nights PAYÉ EN ATTENTE 1550 €" at bounding box center [653, 261] width 909 height 45
drag, startPoint x: 556, startPoint y: 262, endPoint x: 568, endPoint y: 379, distance: 118.1
click at [568, 380] on body "🟢 Des questions ou besoin d'assistance pour la migration AirBnB? Connectez-vous…" at bounding box center [562, 264] width 1125 height 527
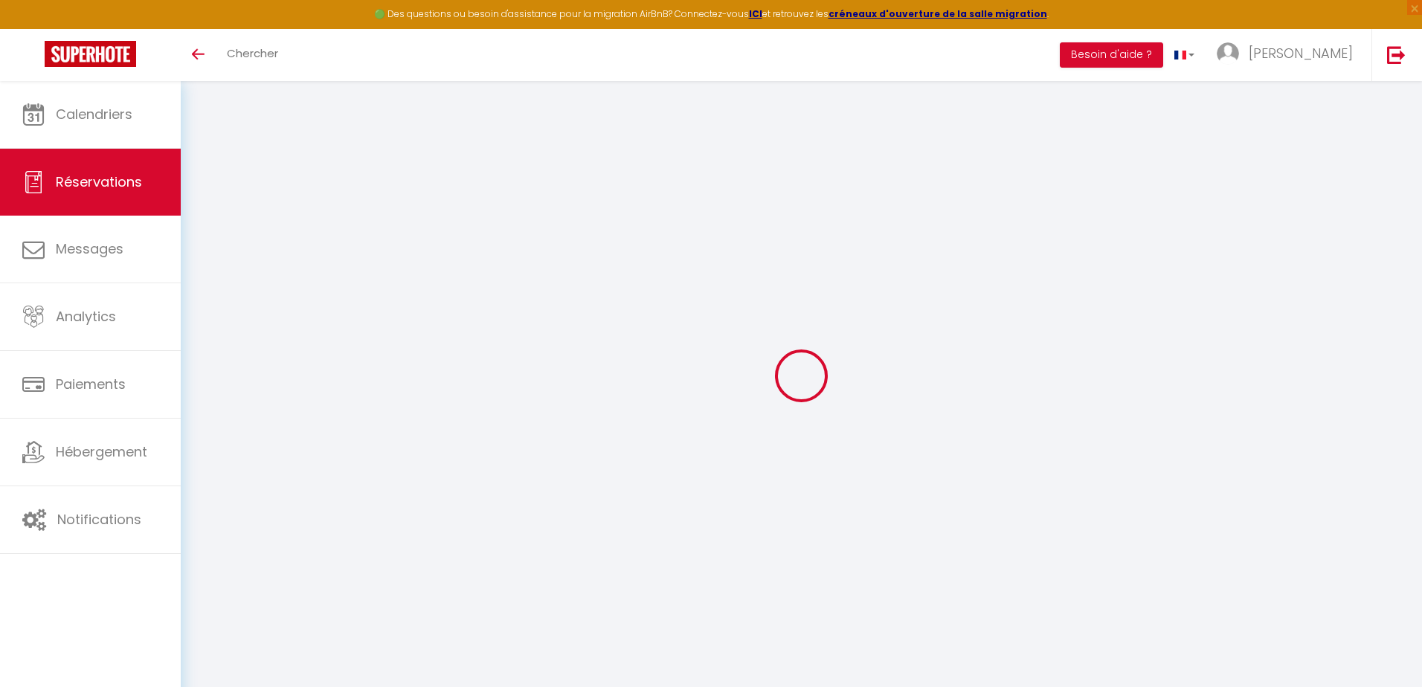
select select "taxes"
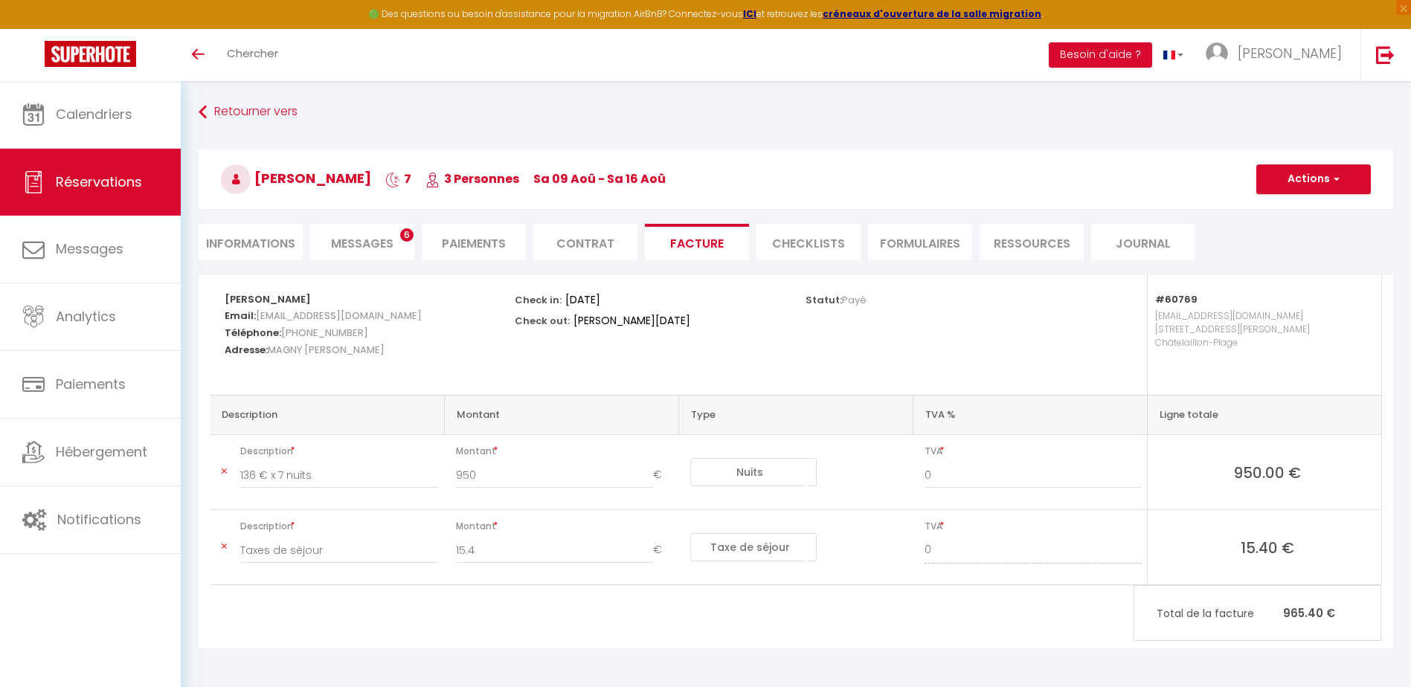
click at [374, 239] on span "Messages" at bounding box center [362, 243] width 62 height 17
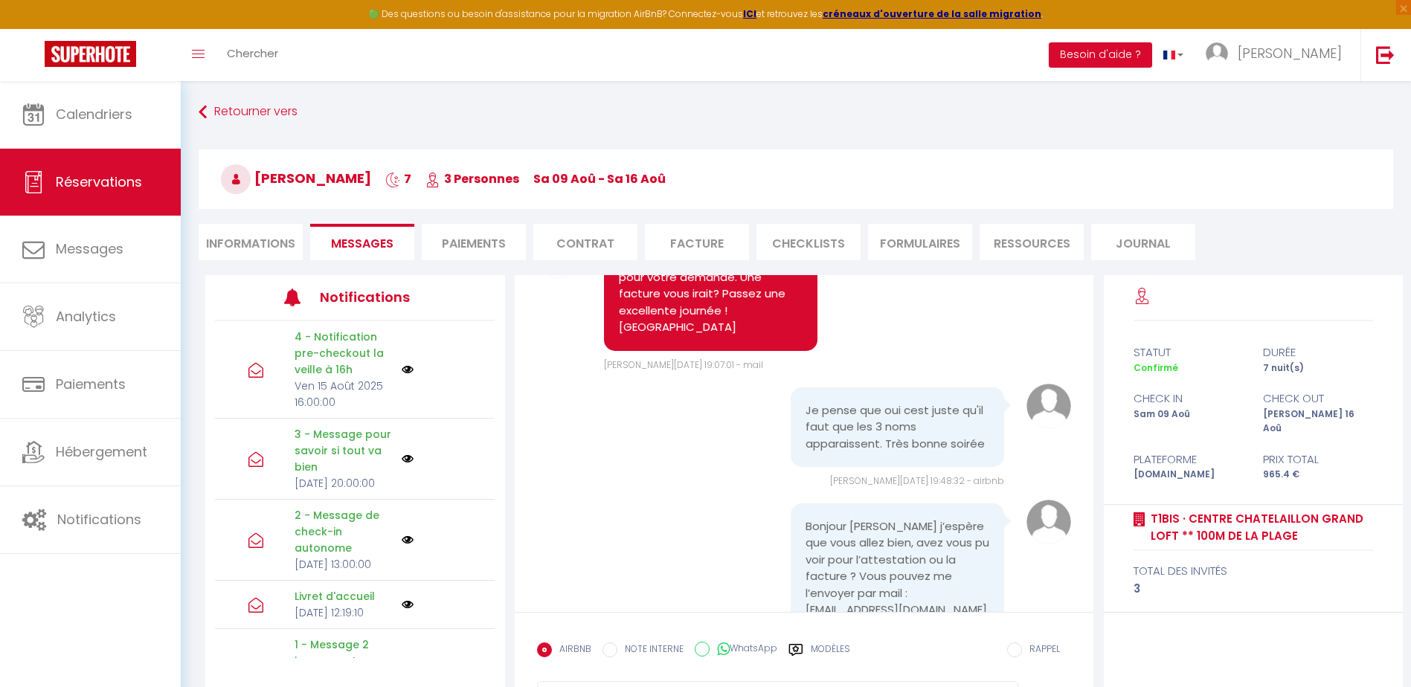
scroll to position [11421, 0]
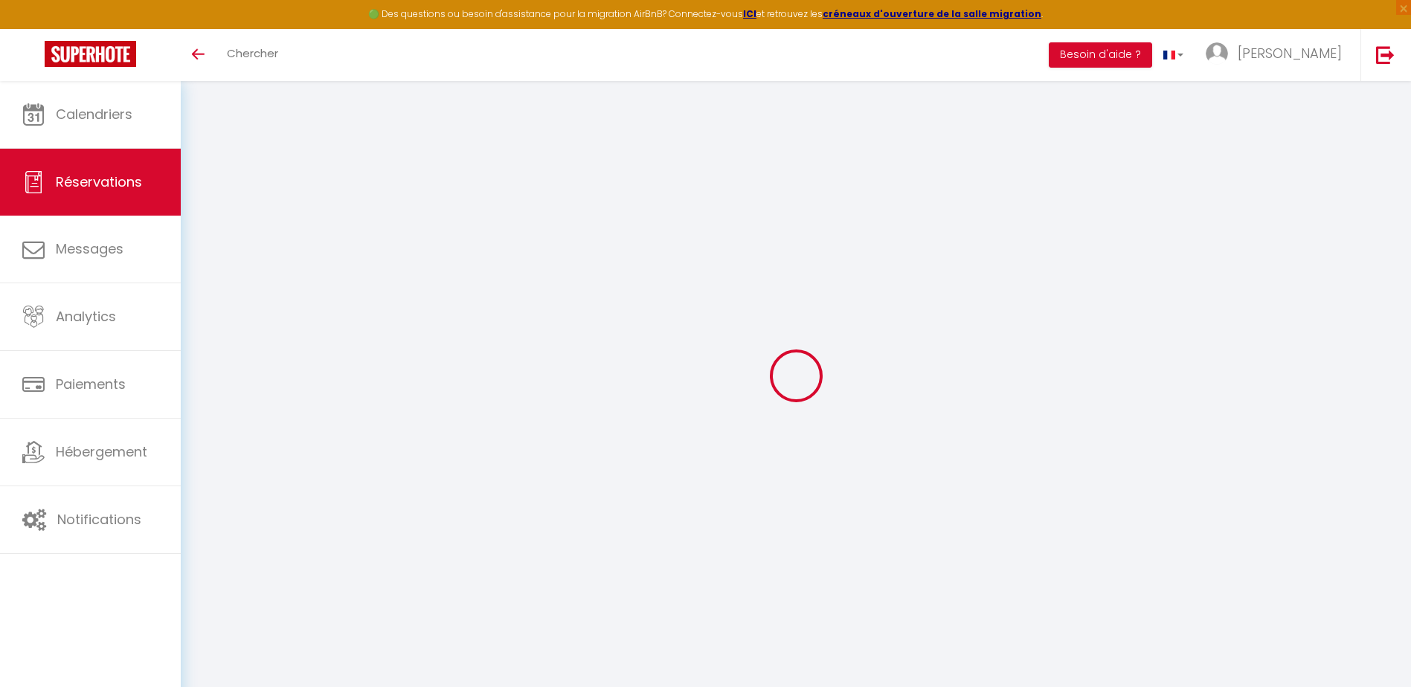
select select
checkbox input "false"
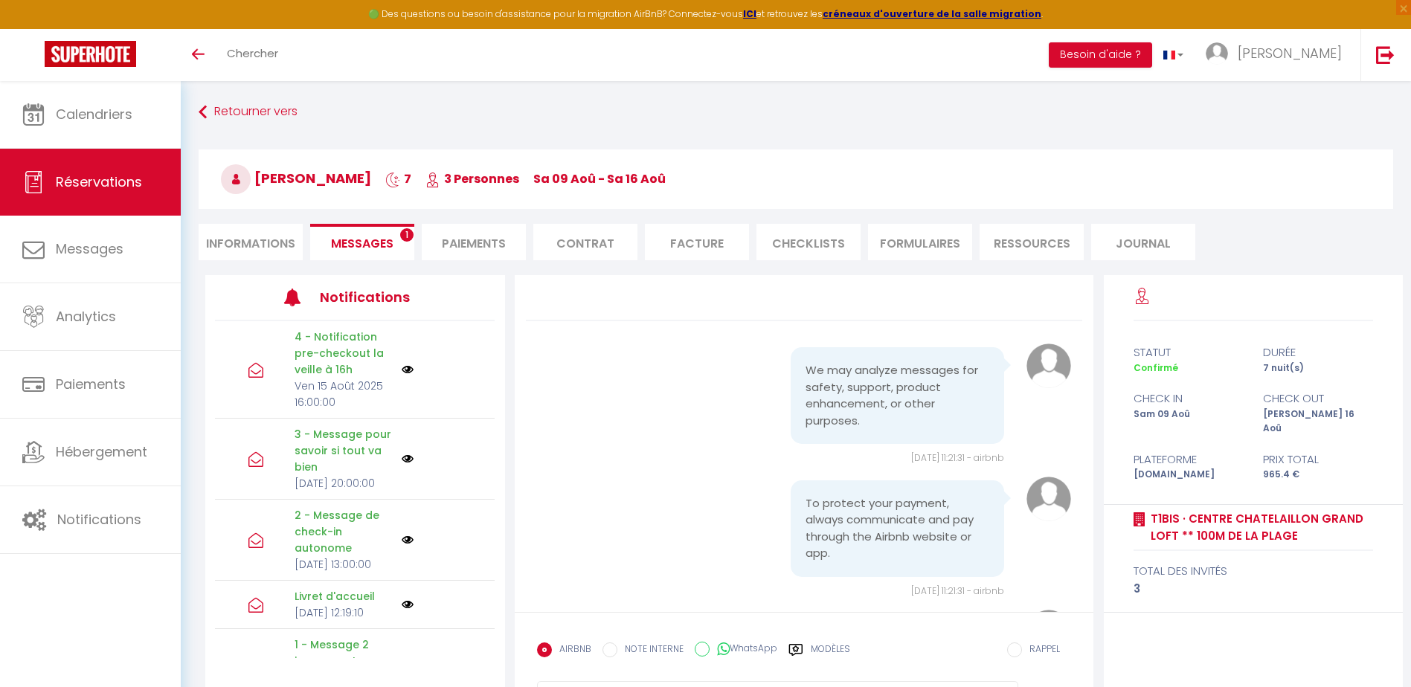
scroll to position [11721, 0]
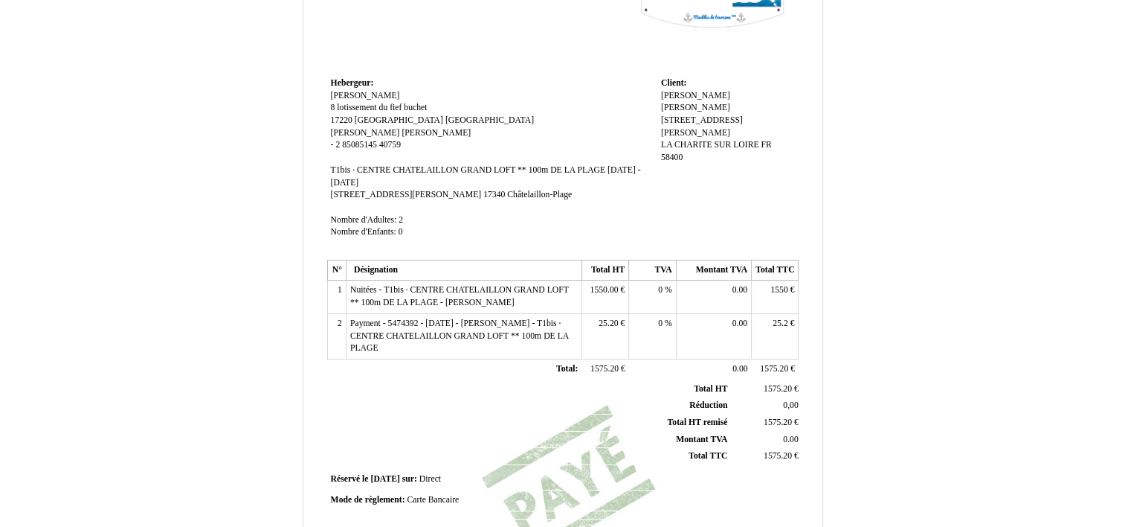
scroll to position [149, 0]
